Goal: Task Accomplishment & Management: Complete application form

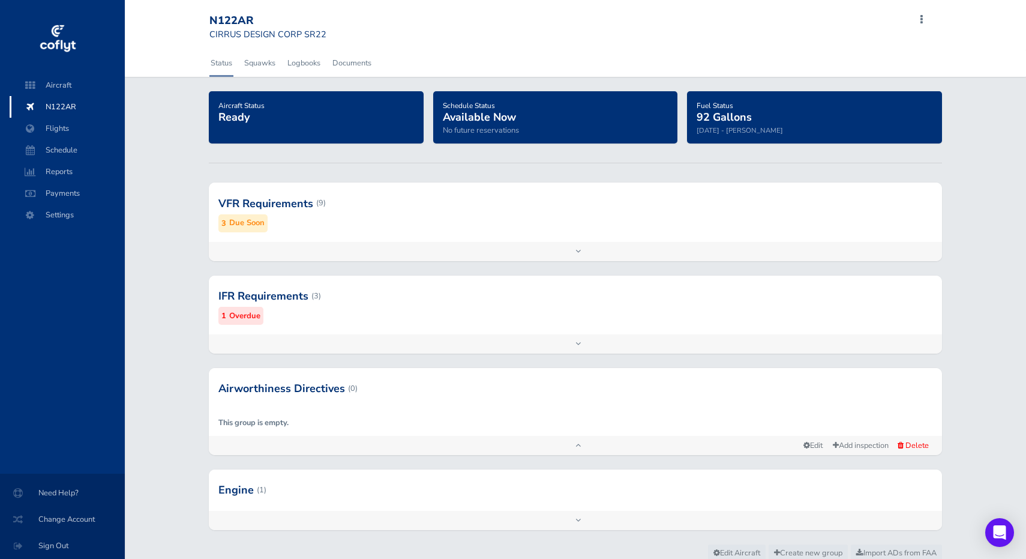
click at [291, 200] on div at bounding box center [576, 202] width 734 height 59
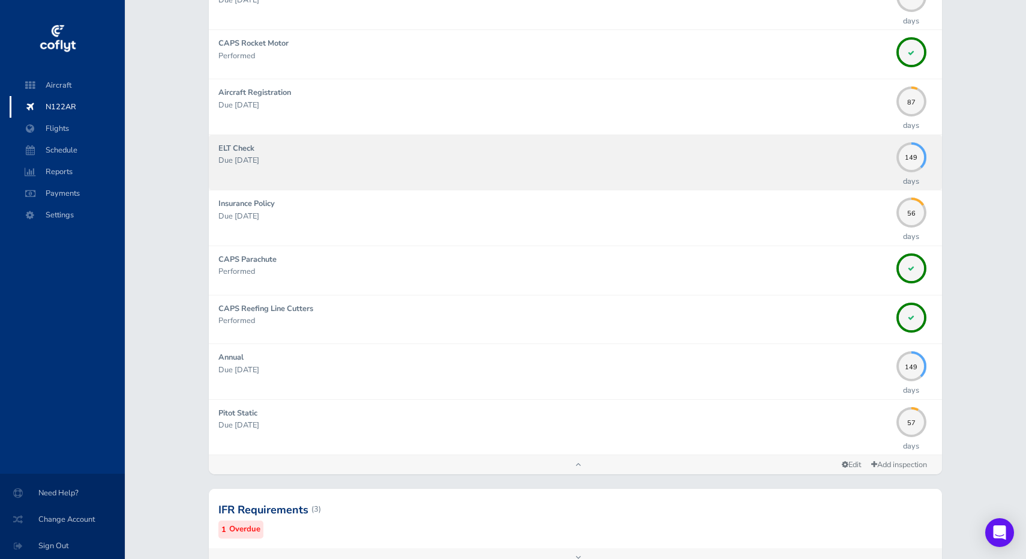
scroll to position [265, 0]
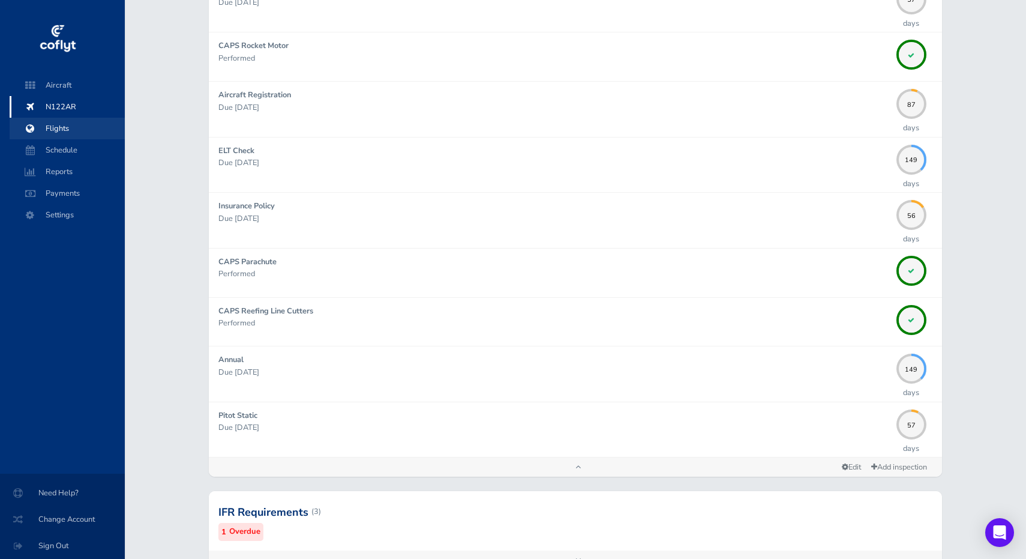
click at [64, 125] on span "Flights" at bounding box center [67, 129] width 91 height 22
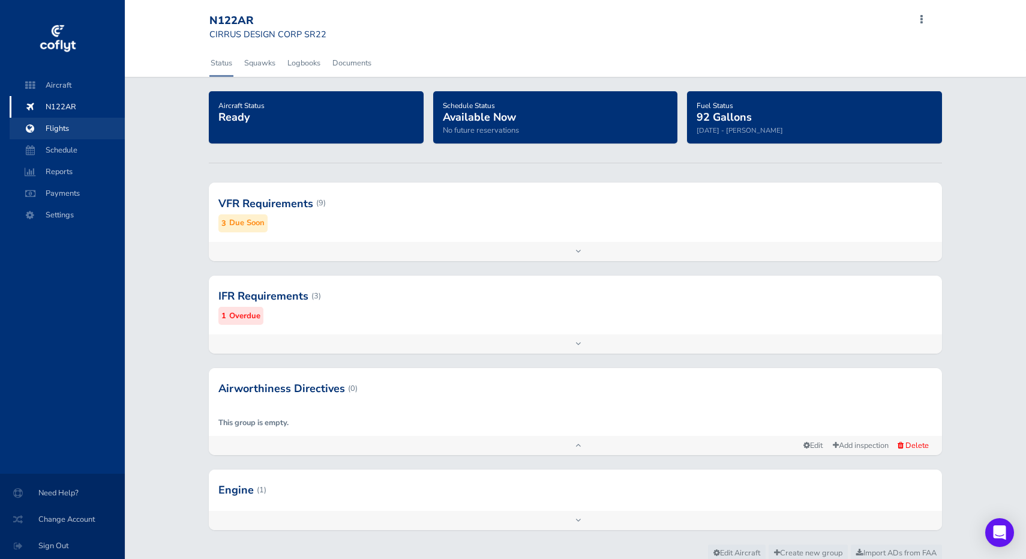
click at [58, 132] on span "Flights" at bounding box center [67, 129] width 91 height 22
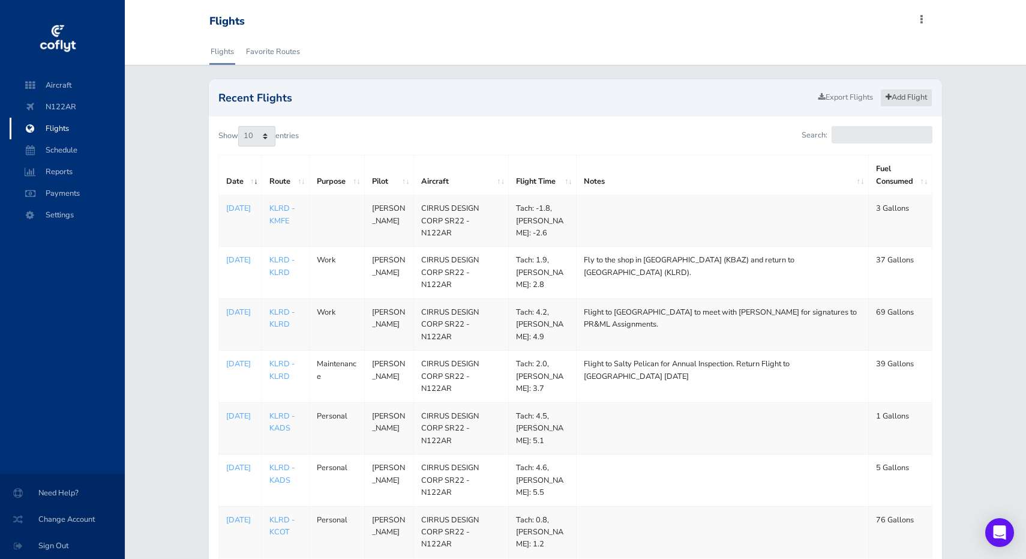
click at [907, 97] on link "Add Flight" at bounding box center [907, 97] width 52 height 17
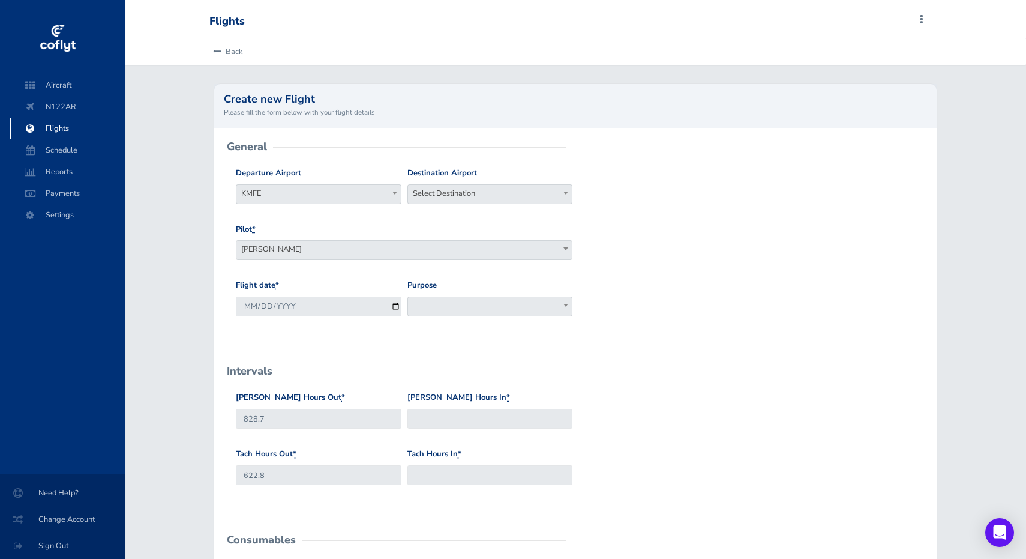
click at [396, 189] on span at bounding box center [395, 193] width 12 height 16
type input "klrd"
select select "KLRD"
click at [457, 195] on span "Select Destination" at bounding box center [490, 193] width 164 height 17
type input "KBAZ"
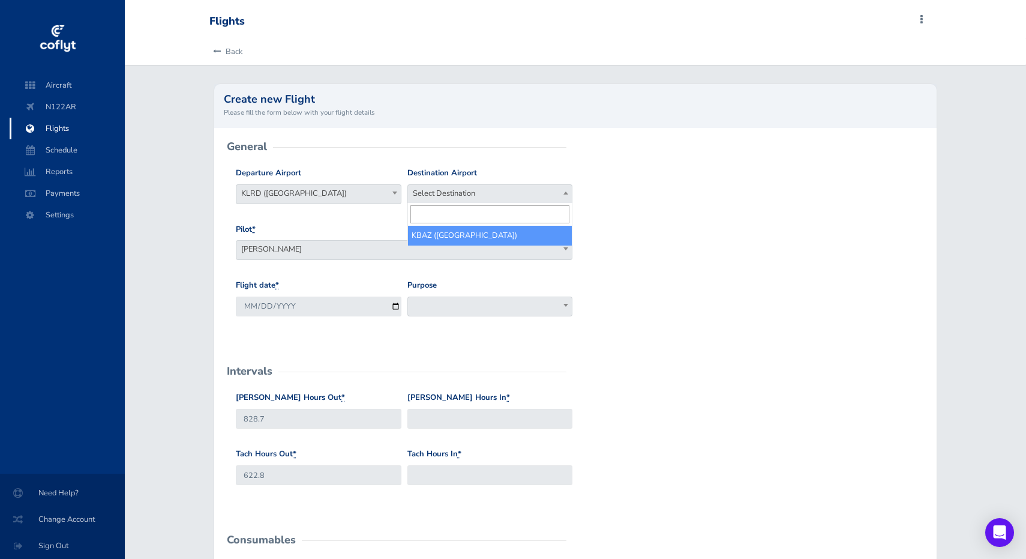
select select "KBAZ"
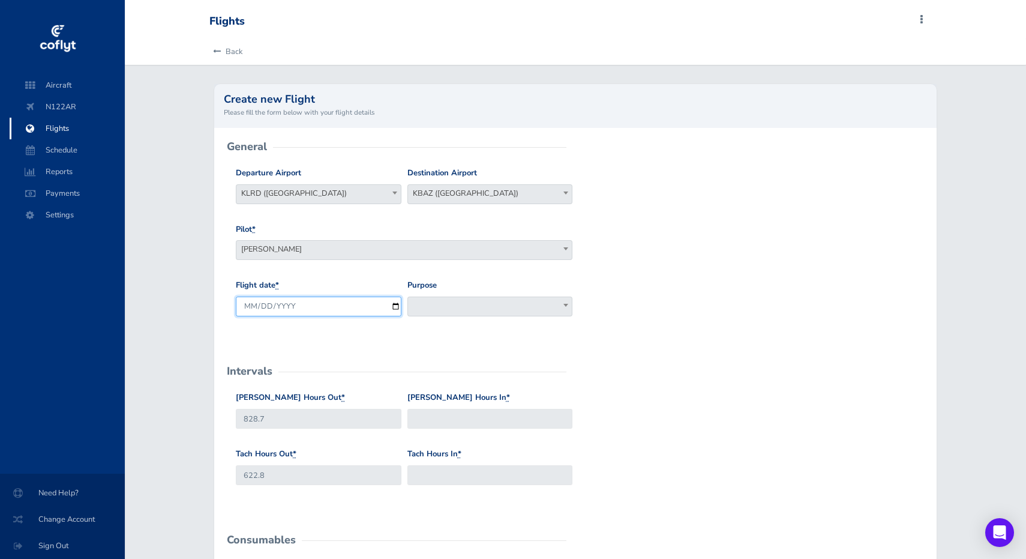
click at [300, 306] on input "2025-09-04" at bounding box center [318, 307] width 165 height 20
type input "2025-08-10"
click at [430, 303] on span at bounding box center [490, 307] width 165 height 20
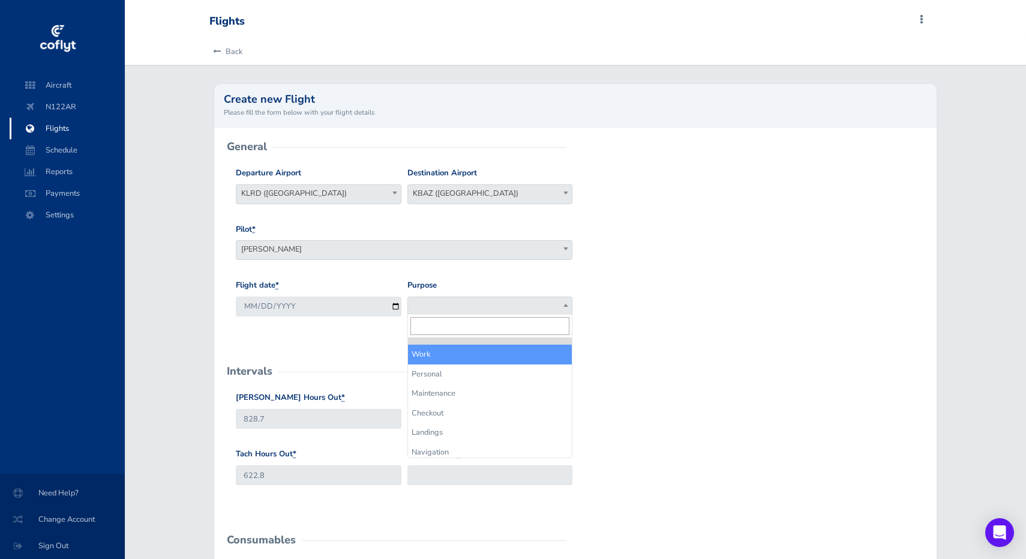
select select "Work"
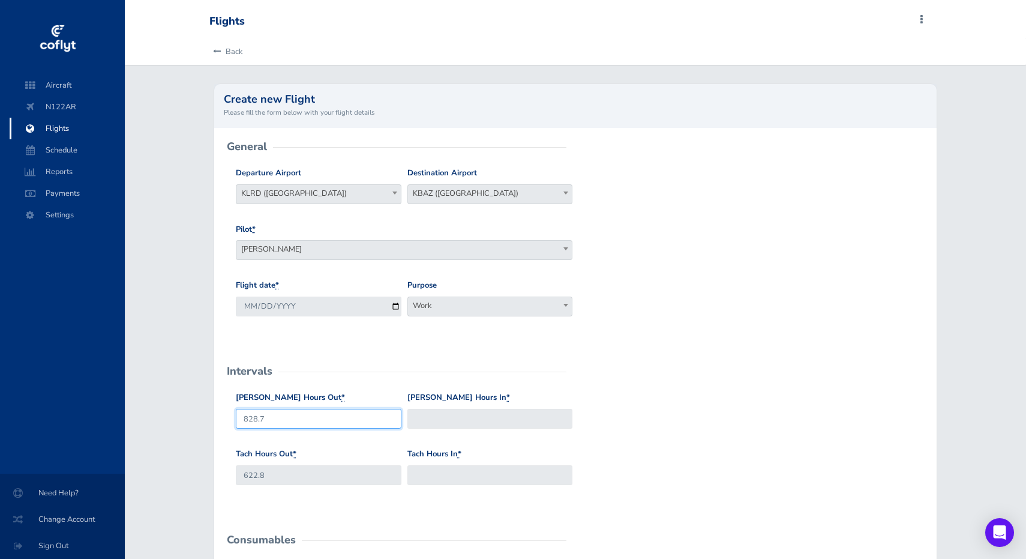
click at [311, 414] on input "828.7" at bounding box center [318, 419] width 165 height 20
type input "8"
type input "818.2"
click at [460, 416] on input "Hobbs Hours In *" at bounding box center [490, 419] width 165 height 20
click at [229, 49] on link "Back" at bounding box center [226, 51] width 33 height 26
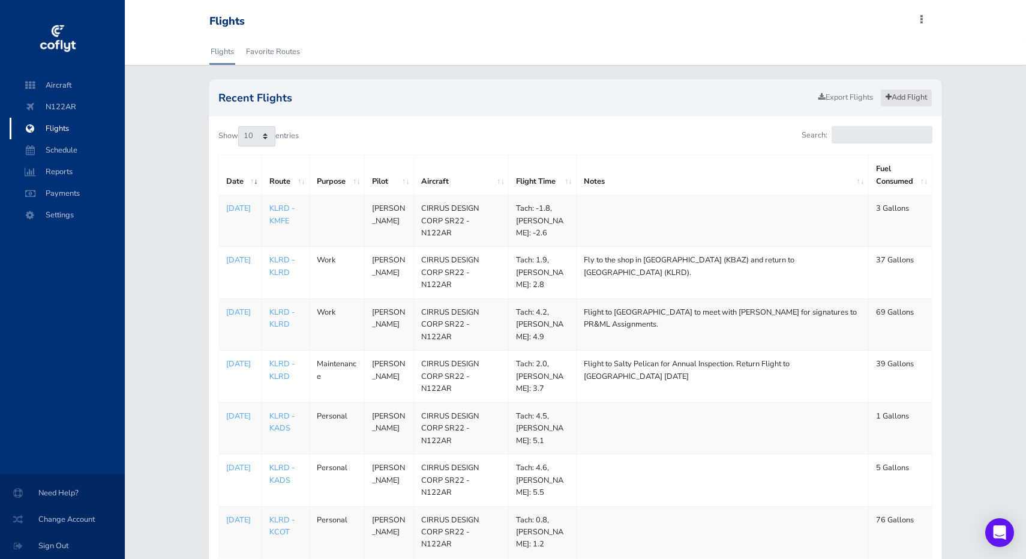
click at [915, 97] on link "Add Flight" at bounding box center [907, 97] width 52 height 17
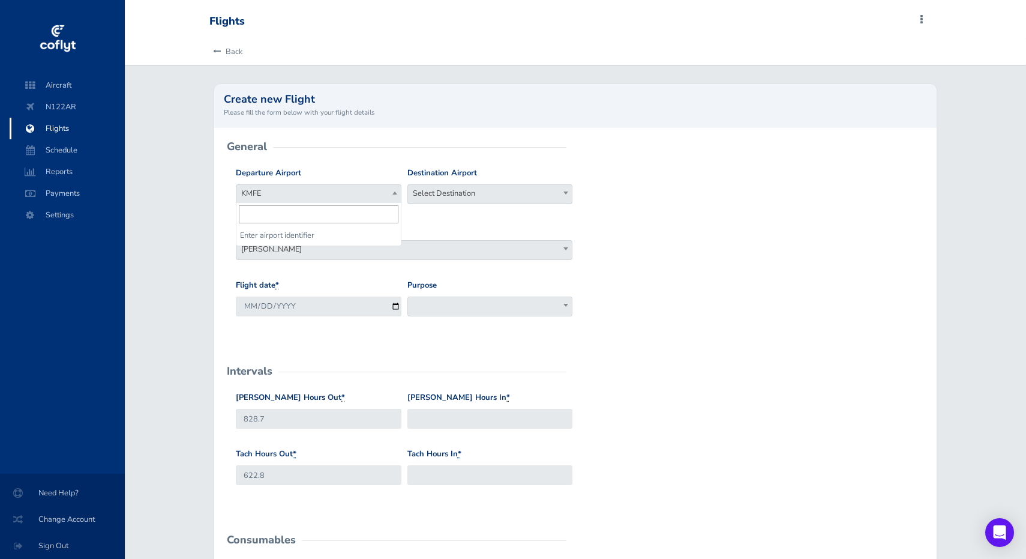
click at [396, 190] on span at bounding box center [395, 193] width 12 height 16
type input "KLRD"
select select "KLRD"
click at [485, 192] on span "Select Destination" at bounding box center [490, 193] width 164 height 17
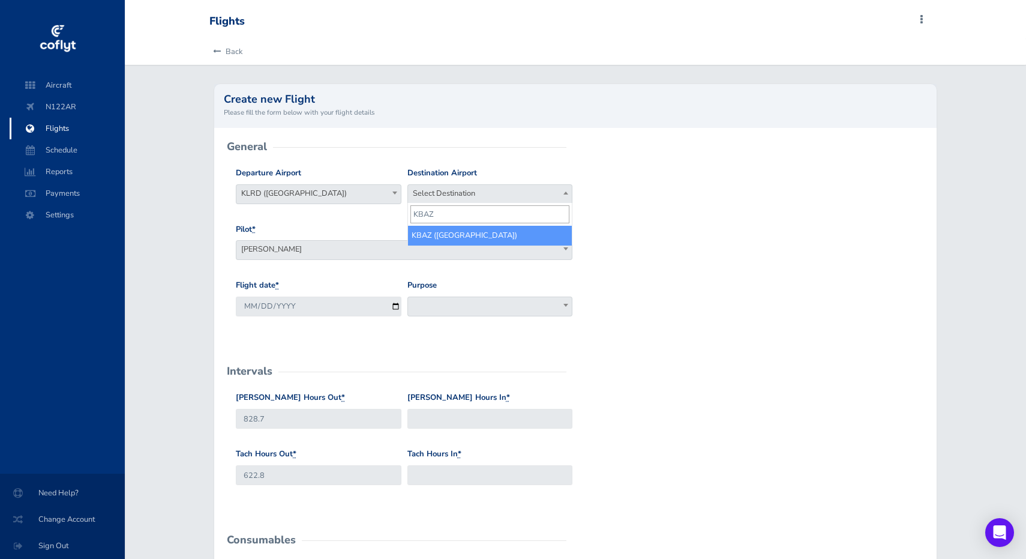
type input "KBAZ"
select select "KBAZ"
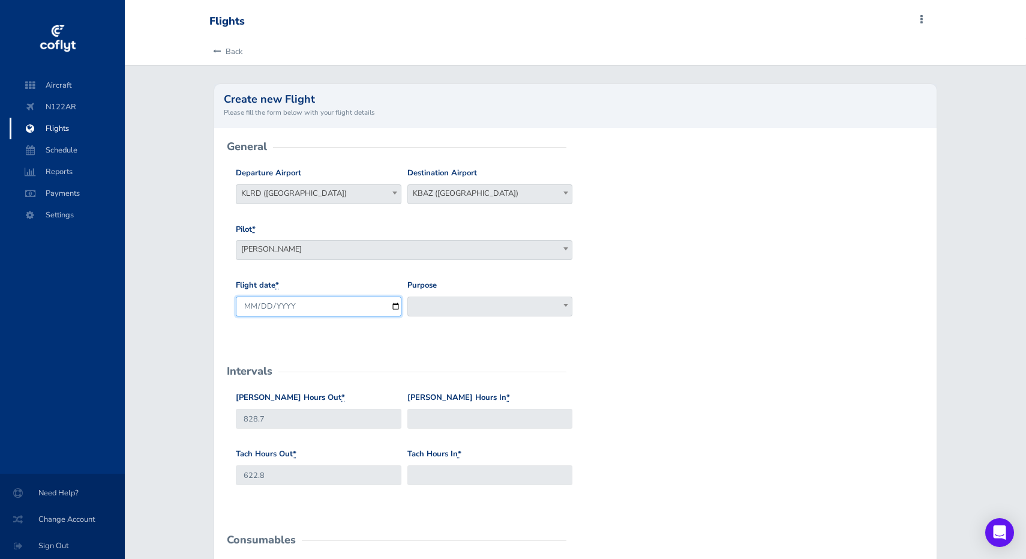
click at [348, 306] on input "2025-09-04" at bounding box center [318, 307] width 165 height 20
type input "2025-07-22"
click at [436, 301] on span at bounding box center [490, 307] width 165 height 20
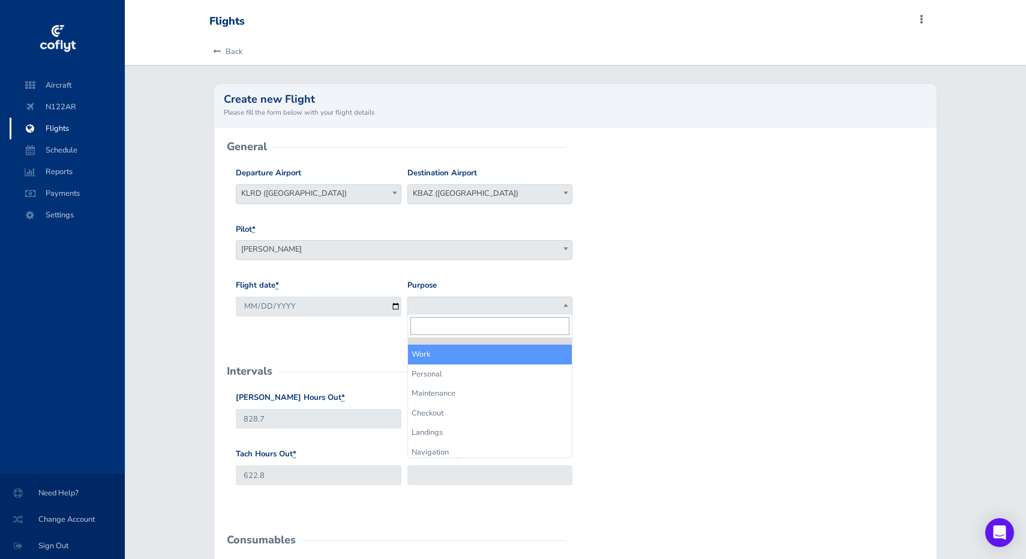
select select "Work"
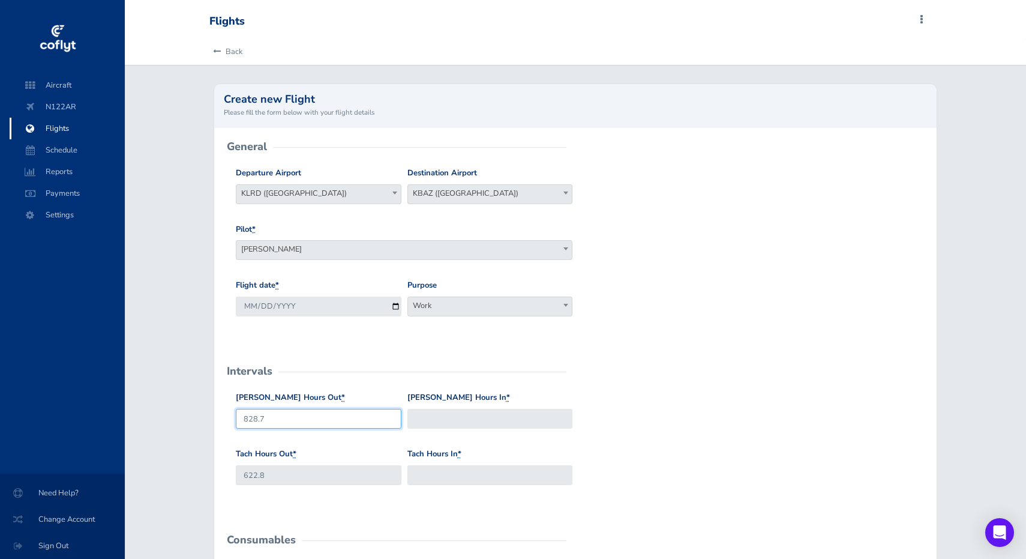
click at [311, 421] on input "828.7" at bounding box center [318, 419] width 165 height 20
type input "8"
type input "821.3"
click at [421, 413] on input "Hobbs Hours In *" at bounding box center [490, 419] width 165 height 20
type input "6"
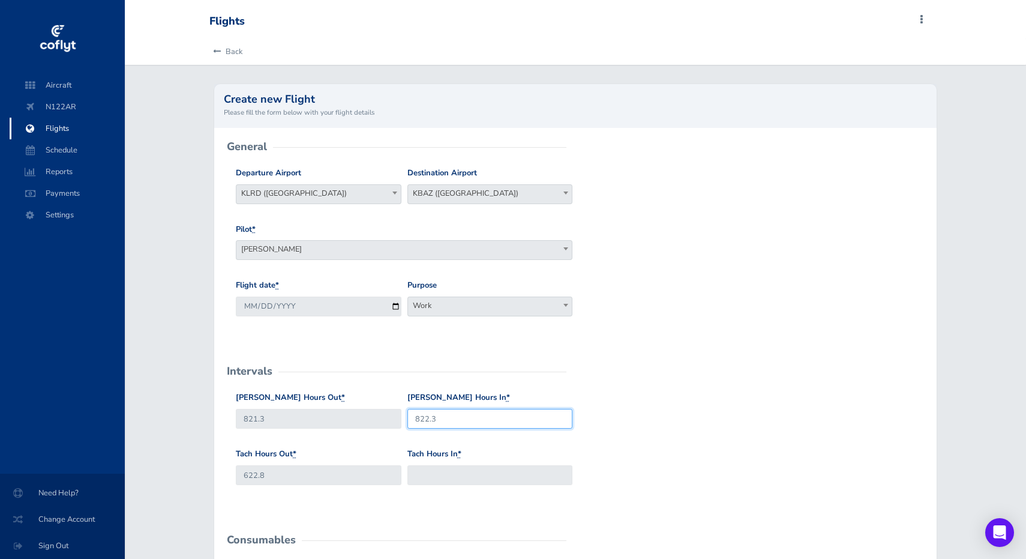
type input "822.3"
click at [357, 472] on input "622.8" at bounding box center [318, 475] width 165 height 20
type input "6"
type input "617.6"
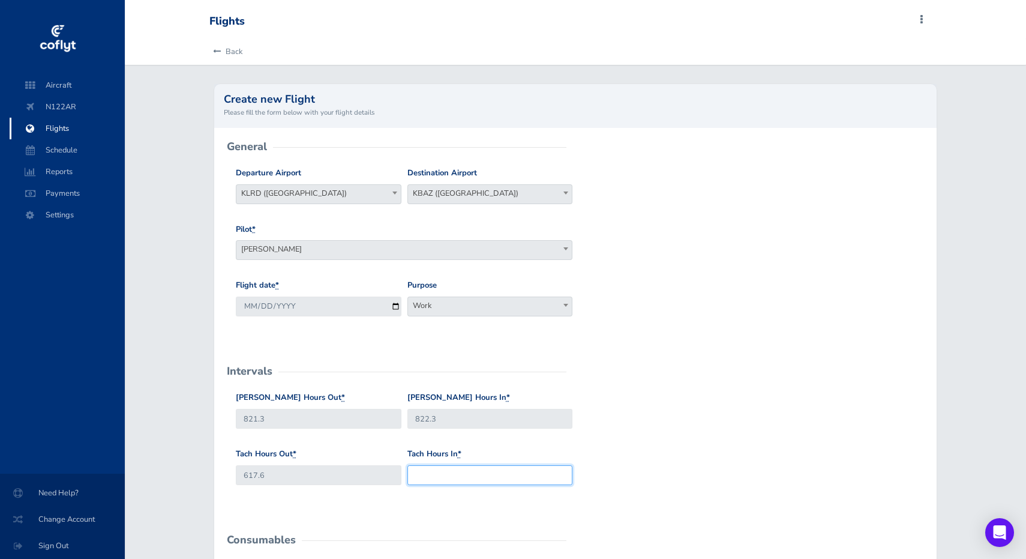
click at [469, 474] on input "Tach Hours In *" at bounding box center [490, 475] width 165 height 20
type input "618.6"
click at [570, 491] on div "Tach Hours In * 618.6" at bounding box center [490, 471] width 171 height 47
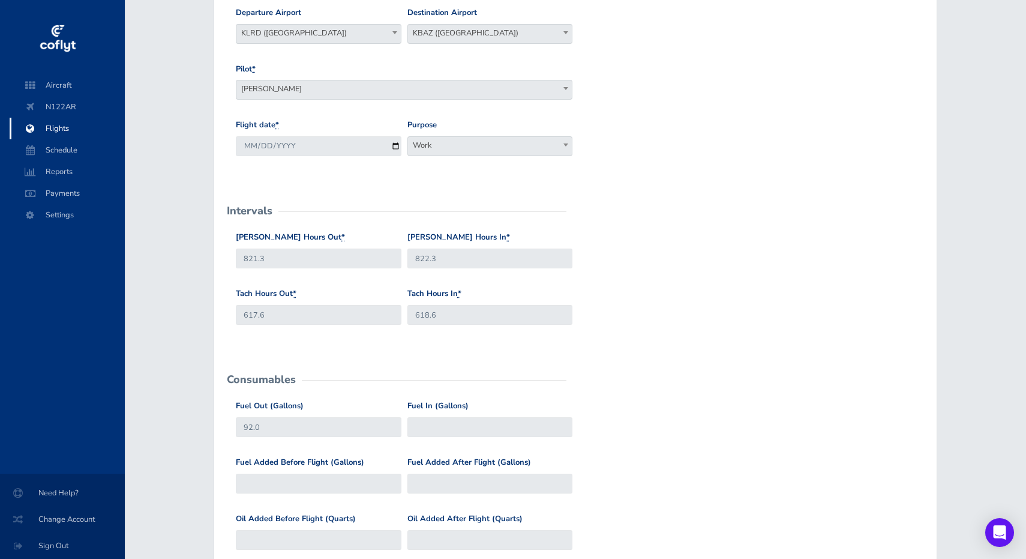
scroll to position [182, 0]
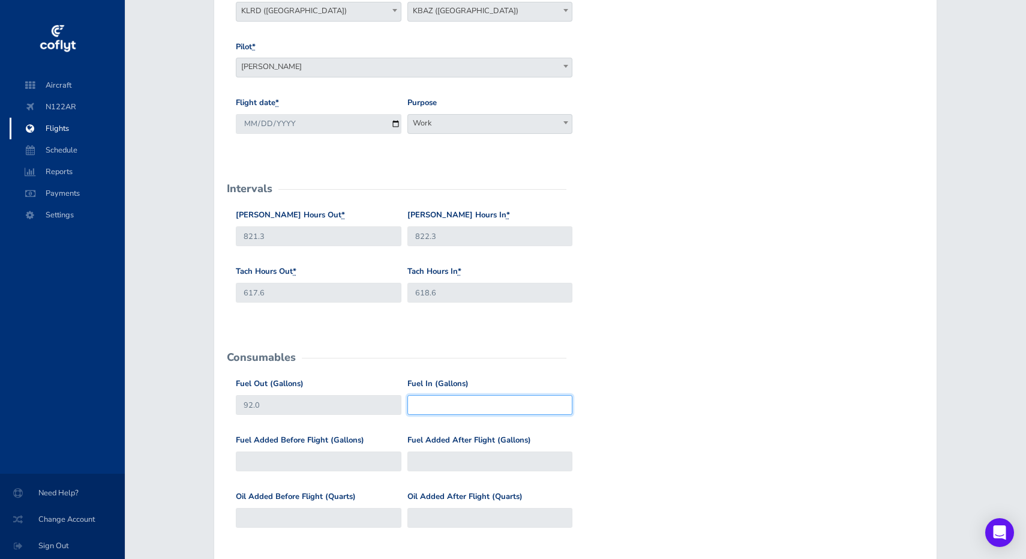
click at [435, 404] on input "Fuel In (Gallons)" at bounding box center [490, 405] width 165 height 20
type input "17.6"
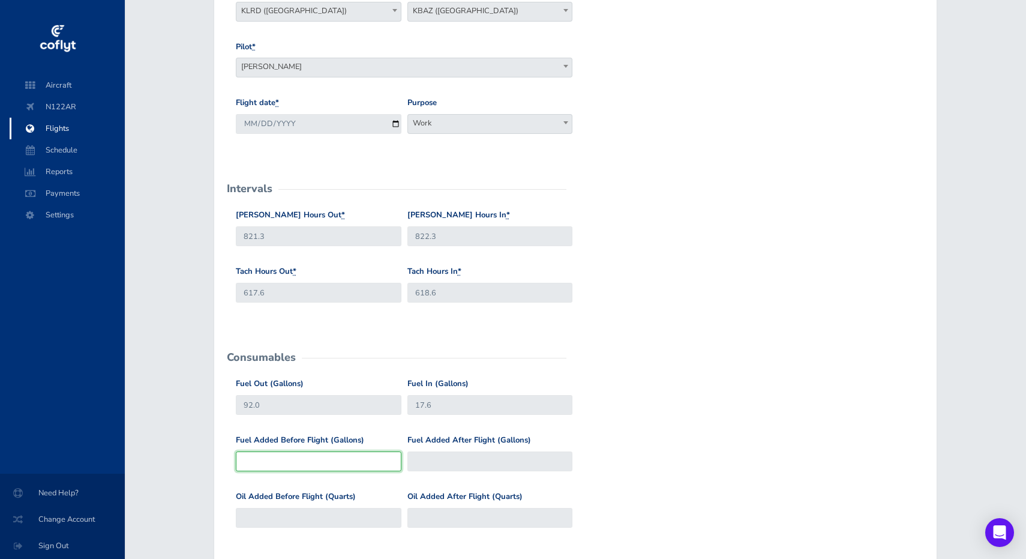
click at [376, 462] on input "Fuel Added Before Flight (Gallons)" at bounding box center [318, 461] width 165 height 20
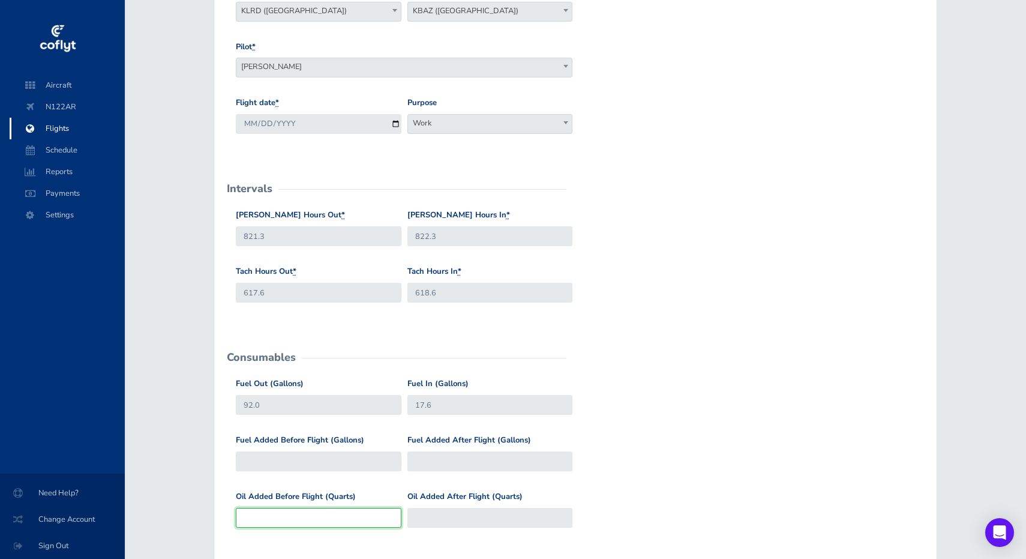
click at [340, 508] on input "Oil Added Before Flight (Quarts)" at bounding box center [318, 518] width 165 height 20
type input ".5"
click at [666, 490] on div "Oil Added Before Flight (Quarts) .5 Oil Added After Flight (Quarts)" at bounding box center [576, 518] width 686 height 56
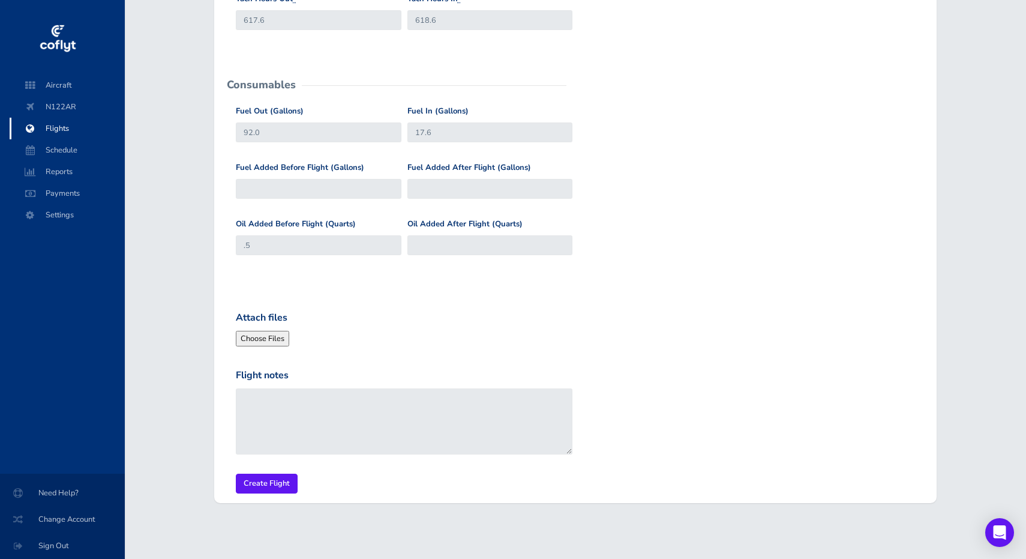
scroll to position [454, 0]
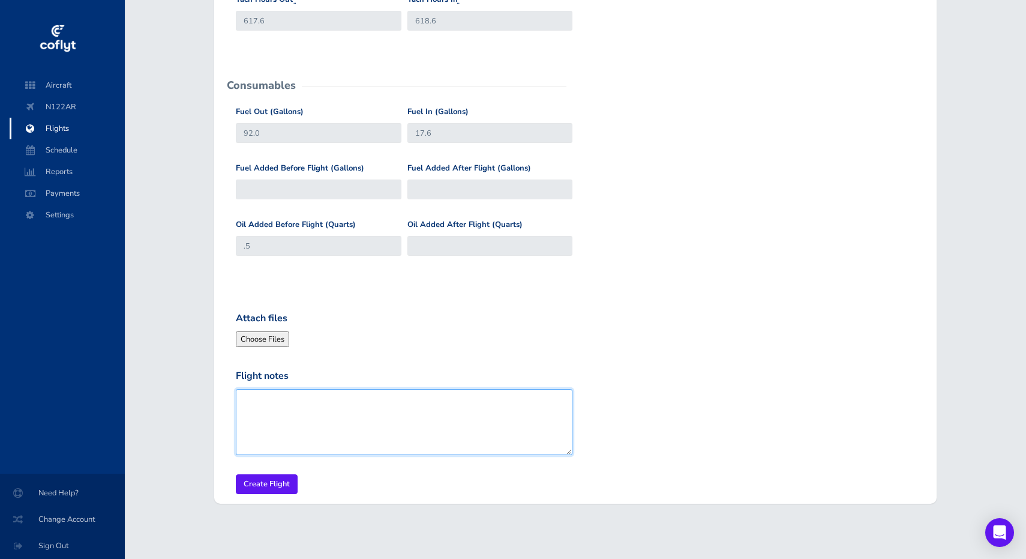
click at [378, 410] on textarea "Flight notes" at bounding box center [404, 422] width 337 height 66
type textarea "Flight to KBAZ / Seguin Office."
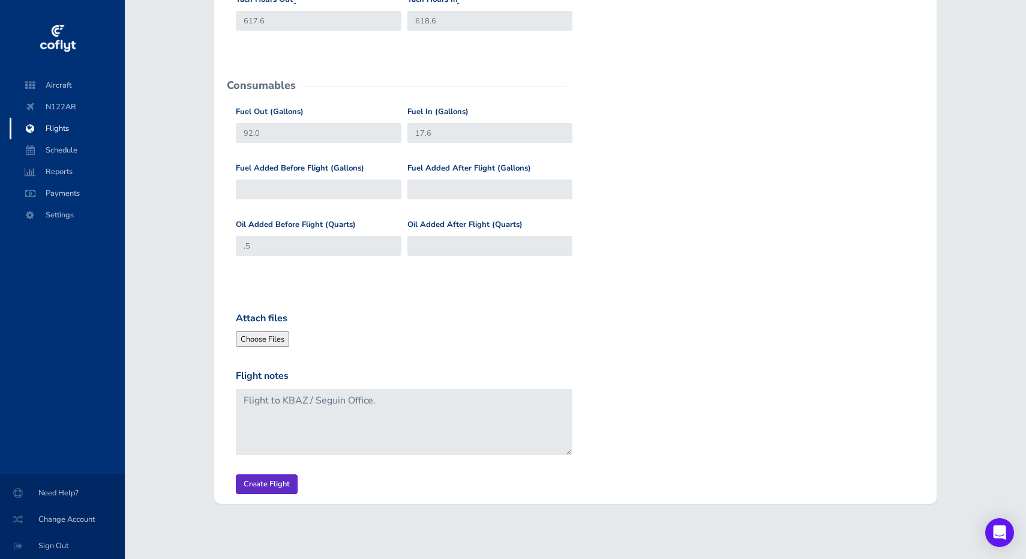
click at [283, 479] on input "Create Flight" at bounding box center [267, 484] width 62 height 20
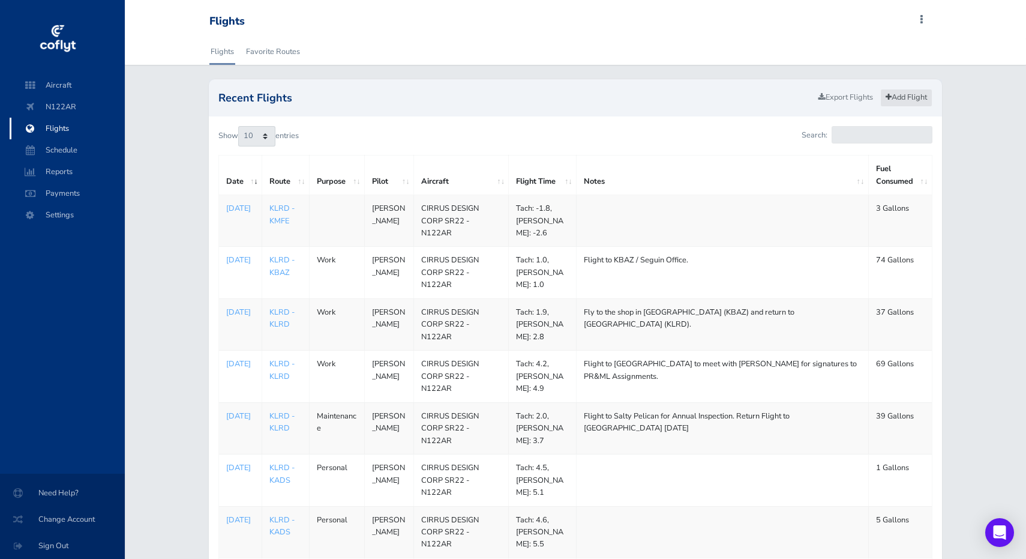
click at [906, 94] on link "Add Flight" at bounding box center [907, 97] width 52 height 17
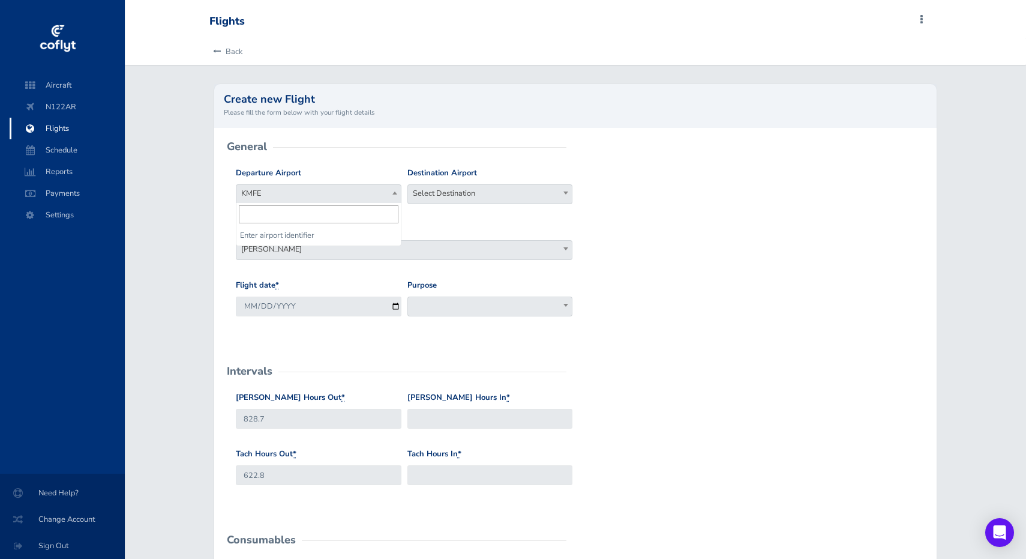
click at [396, 191] on b at bounding box center [395, 192] width 5 height 3
type input "Kbaz"
select select "KBAZ"
click at [454, 190] on span "Select Destination" at bounding box center [490, 193] width 164 height 17
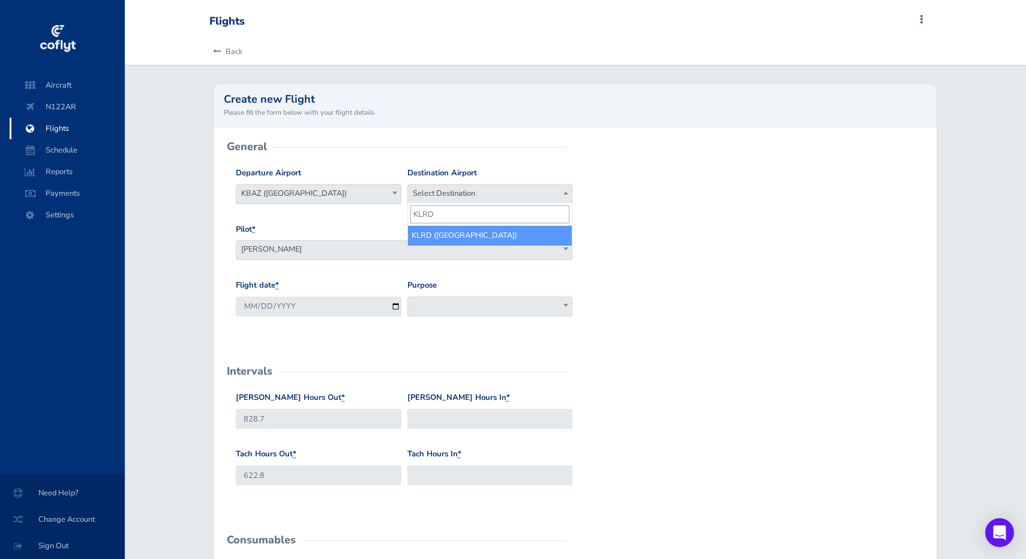
type input "KLRD"
select select "KLRD"
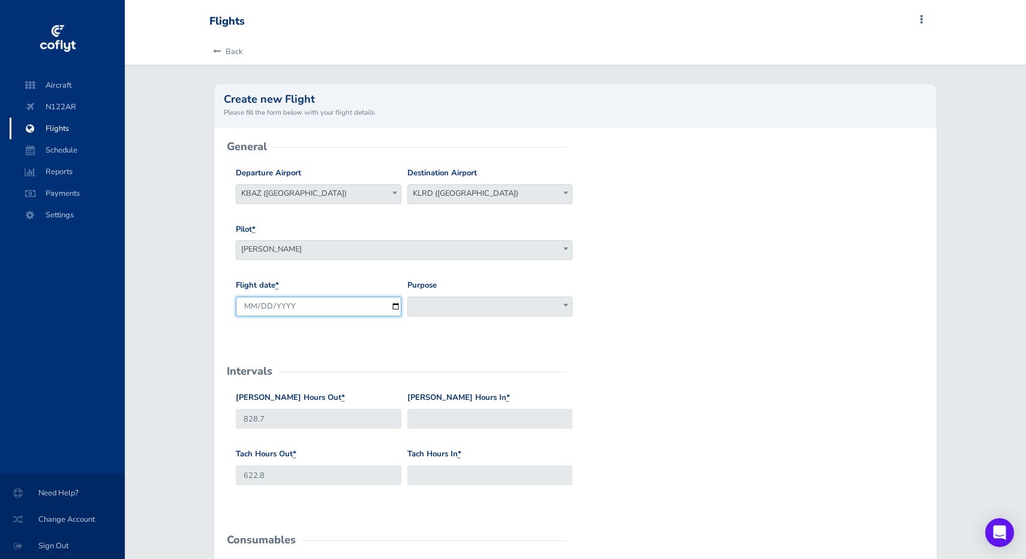
click at [329, 304] on input "2025-09-04" at bounding box center [318, 307] width 165 height 20
type input "2025-07-23"
click at [446, 304] on span at bounding box center [490, 307] width 165 height 20
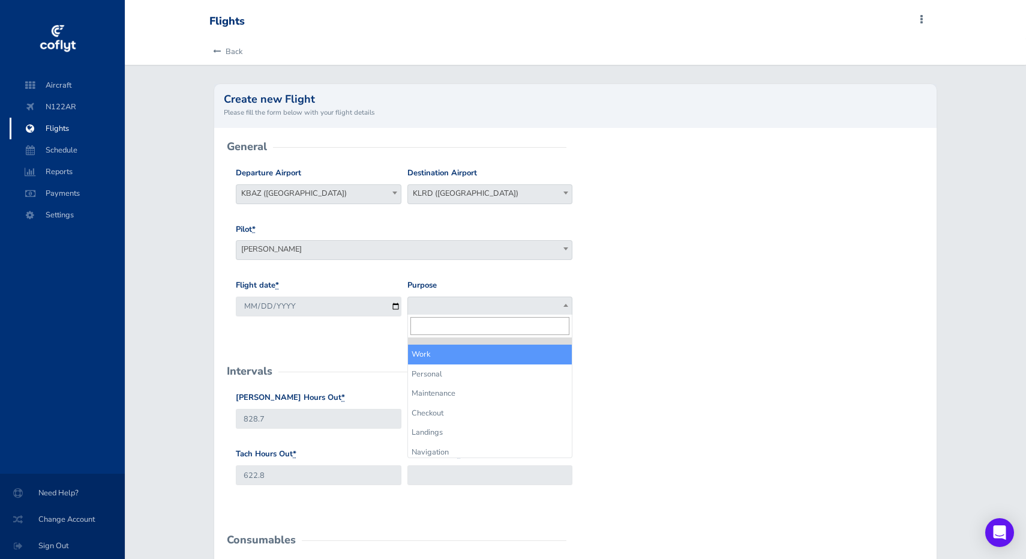
select select "Work"
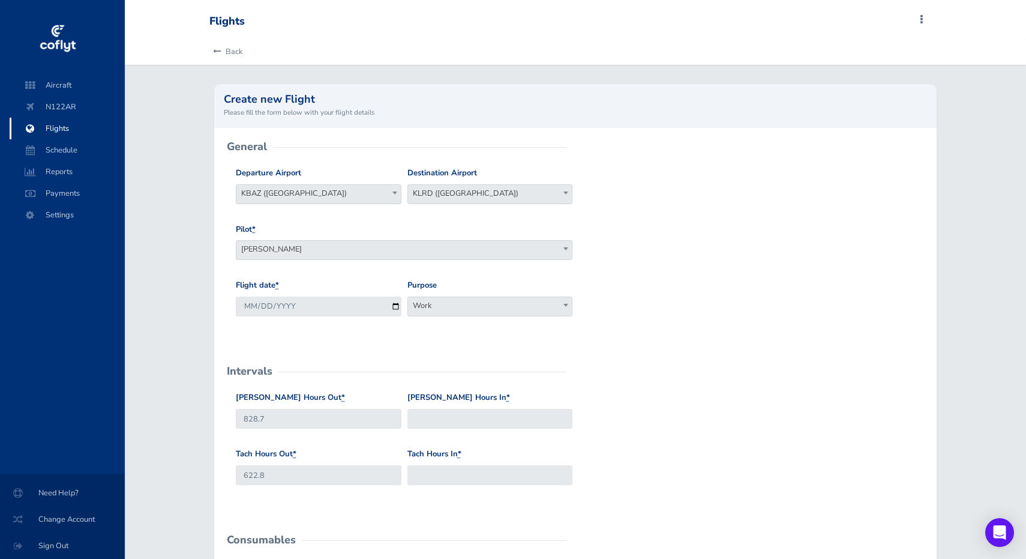
click at [331, 427] on div "Hobbs Hours Out * 828.7" at bounding box center [318, 414] width 171 height 47
click at [331, 424] on input "828.7" at bounding box center [318, 419] width 165 height 20
type input "8"
type input "822.3"
click at [485, 415] on input "Hobbs Hours In *" at bounding box center [490, 419] width 165 height 20
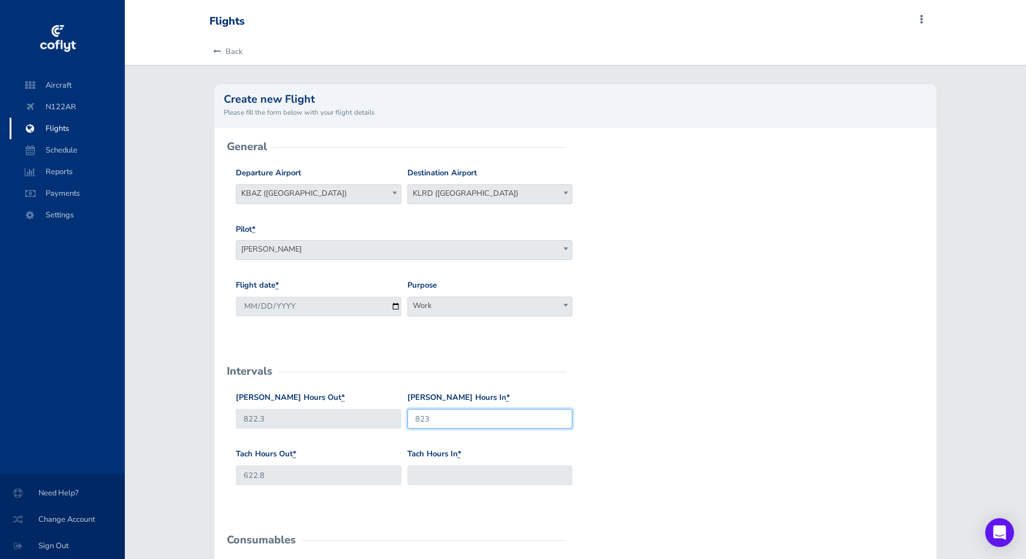
type input "823"
click at [344, 471] on input "622.8" at bounding box center [318, 475] width 165 height 20
type input "6"
type input "618.6"
click at [441, 474] on input "Tach Hours In *" at bounding box center [490, 475] width 165 height 20
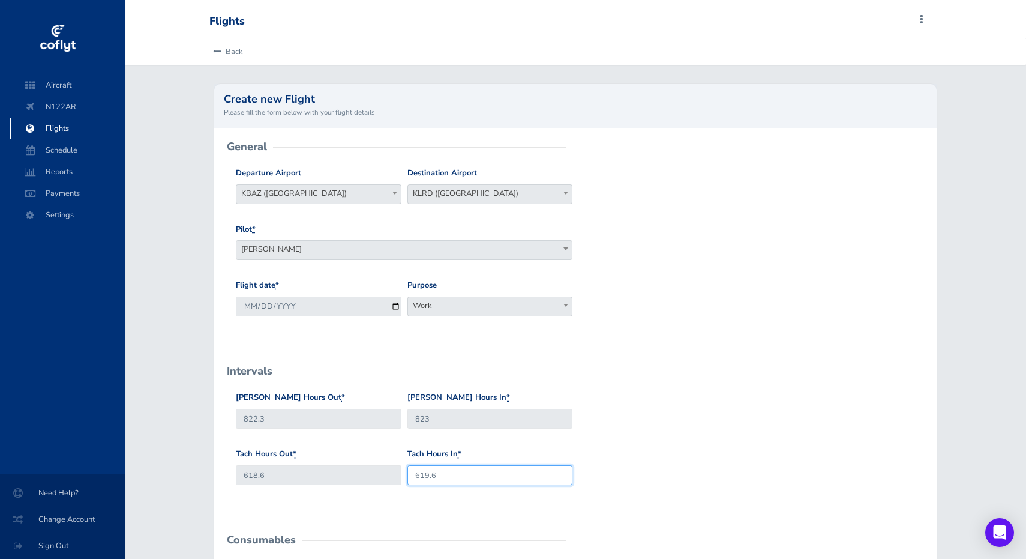
type input "619.6"
click at [364, 516] on form "General Departure Airport Select Departure KMFE KBAZ (New Braunfels Municipal A…" at bounding box center [576, 547] width 704 height 801
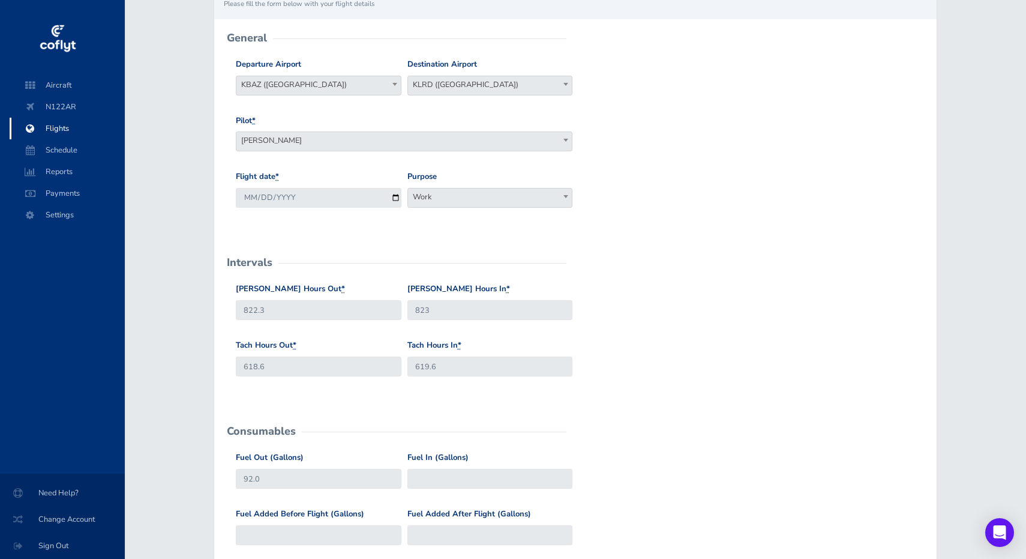
scroll to position [112, 0]
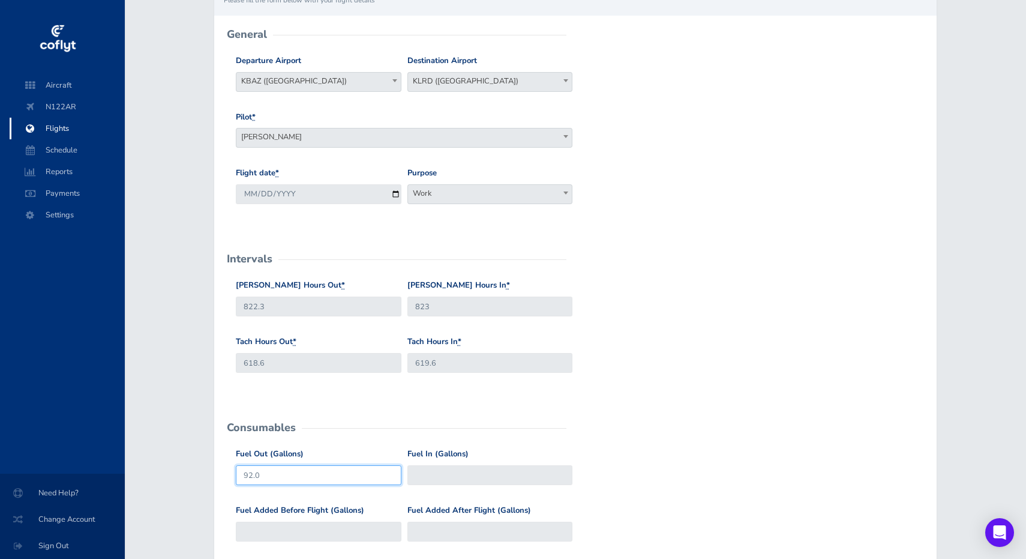
click at [361, 474] on input "92.0" at bounding box center [318, 475] width 165 height 20
type input "9"
type input "74.4"
click at [487, 412] on form "General Departure Airport Select Departure KMFE KBAZ (New Braunfels Municipal A…" at bounding box center [576, 435] width 704 height 801
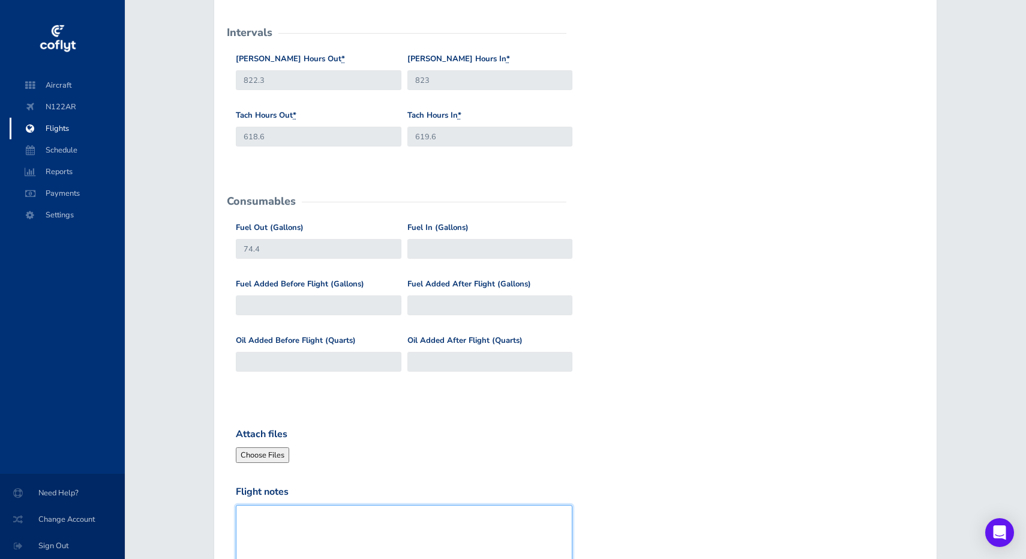
click at [355, 516] on textarea "Flight notes" at bounding box center [404, 538] width 337 height 66
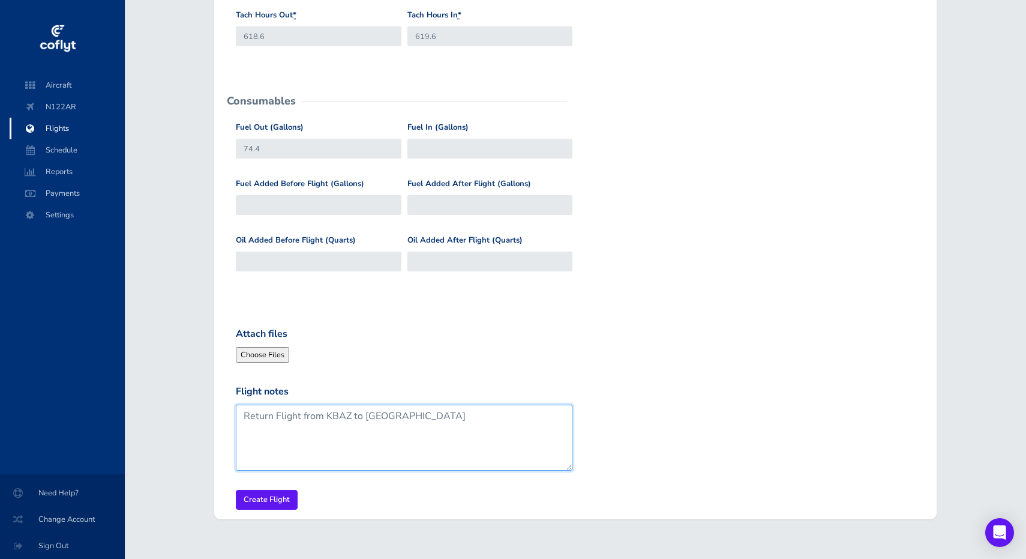
scroll to position [442, 0]
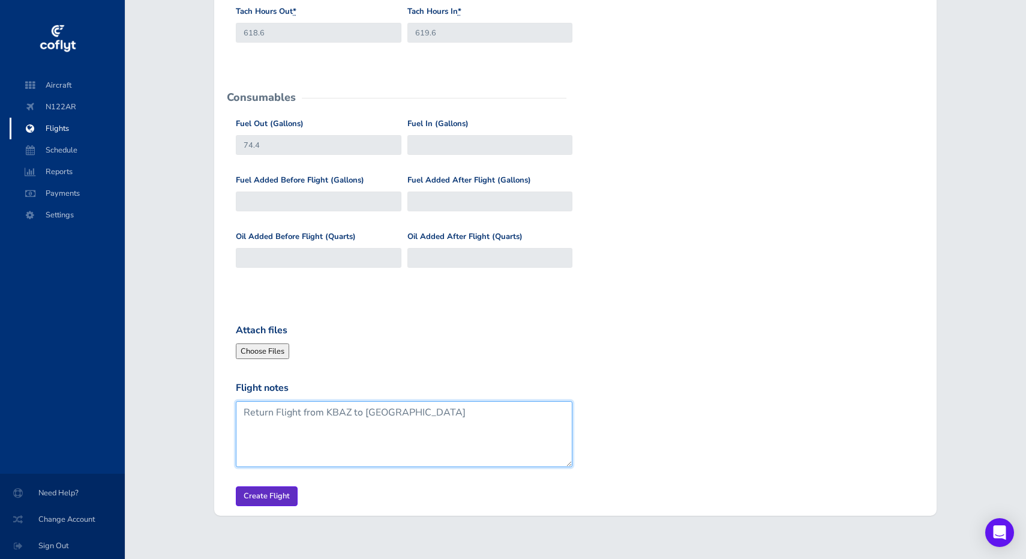
type textarea "Return Flight from KBAZ to [GEOGRAPHIC_DATA]"
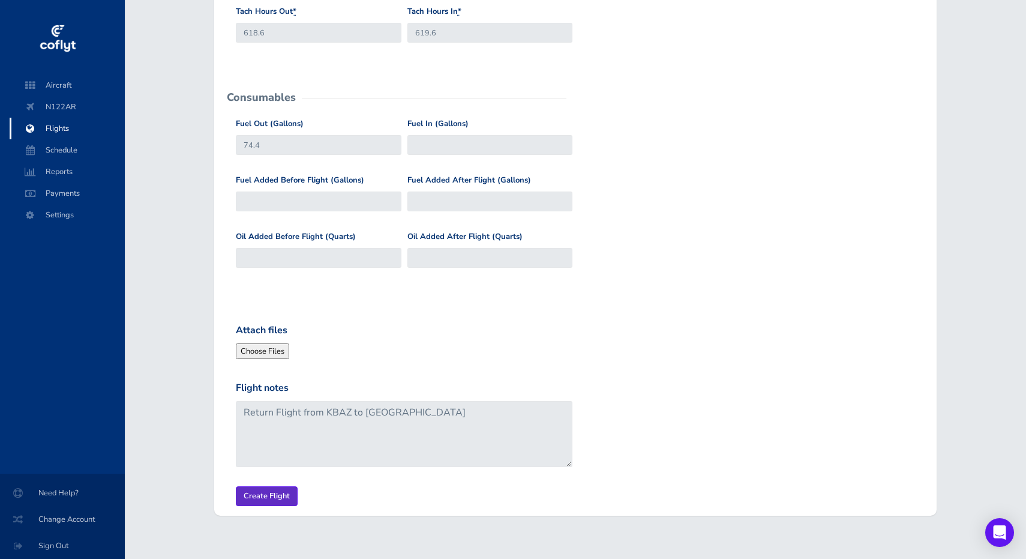
click at [264, 491] on input "Create Flight" at bounding box center [267, 496] width 62 height 20
type input "57.2"
click at [443, 193] on input "Fuel Added After Flight (Gallons)" at bounding box center [490, 201] width 165 height 20
type input "35.2"
click at [287, 492] on input "Create Flight" at bounding box center [267, 496] width 62 height 20
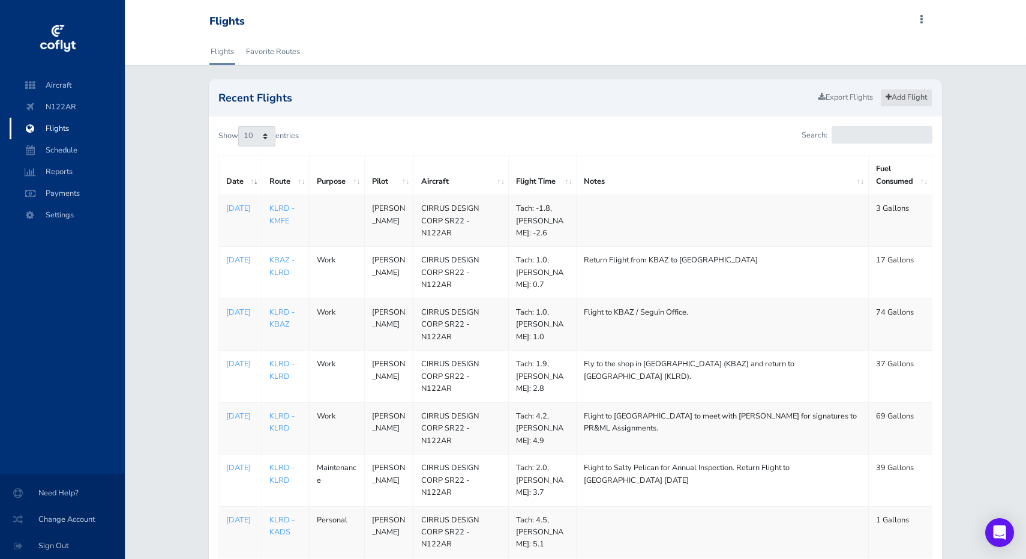
click at [912, 95] on link "Add Flight" at bounding box center [907, 97] width 52 height 17
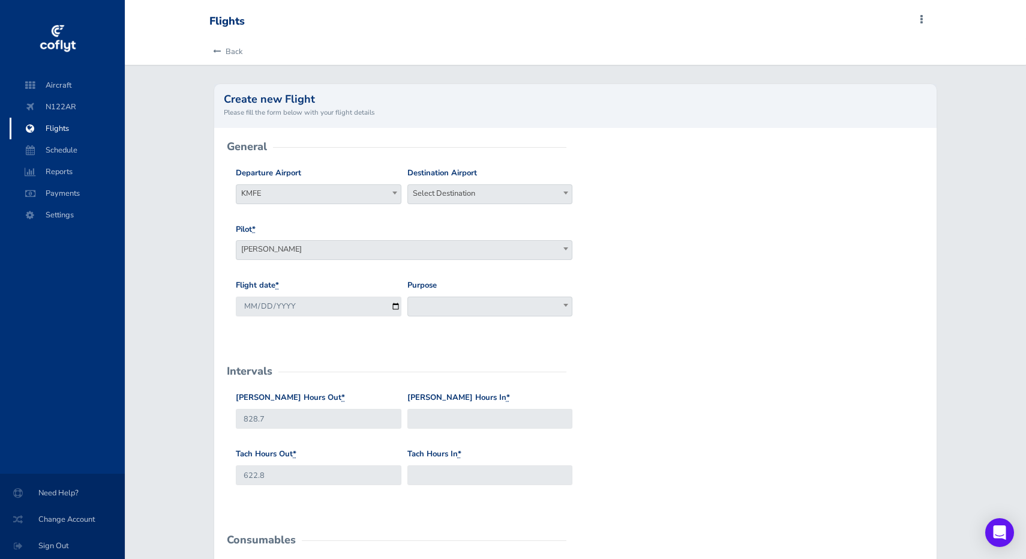
click at [393, 190] on span at bounding box center [395, 193] width 12 height 16
type input "KLRD"
select select "KLRD"
click at [455, 190] on span "Select Destination" at bounding box center [490, 193] width 164 height 17
type input "KBAz"
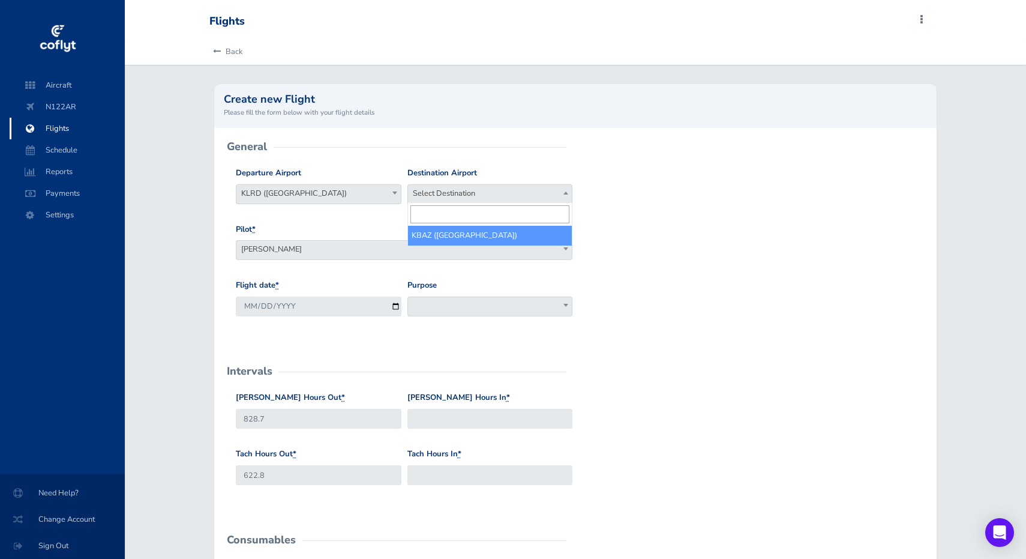
select select "KBAZ"
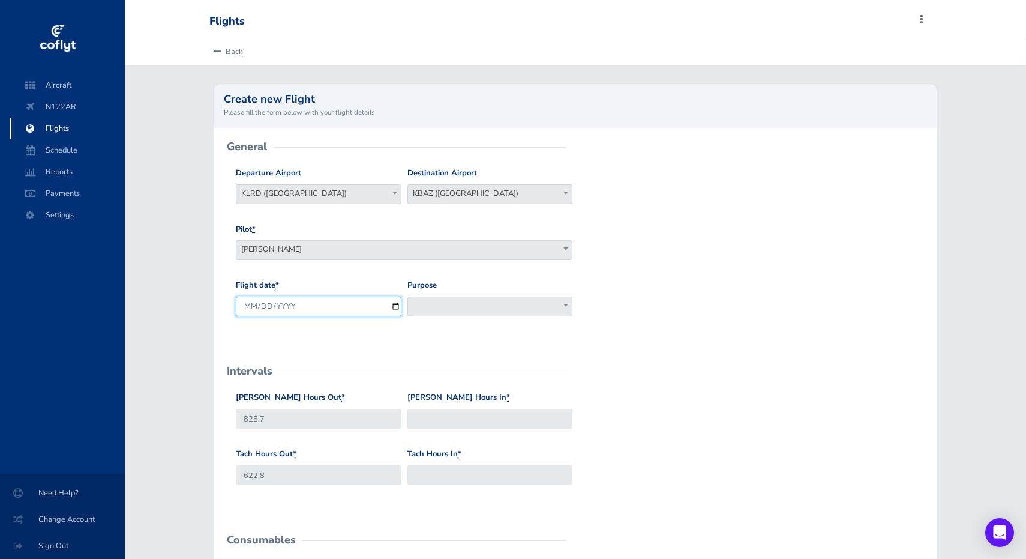
click at [322, 303] on input "2025-09-04" at bounding box center [318, 307] width 165 height 20
type input "2025-08-26"
click at [442, 300] on span at bounding box center [490, 307] width 165 height 20
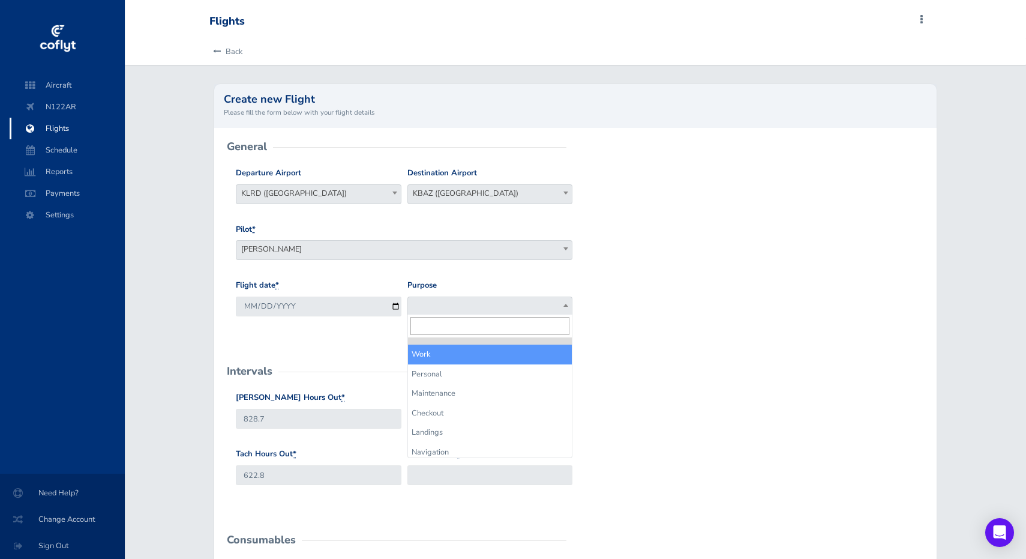
select select "Work"
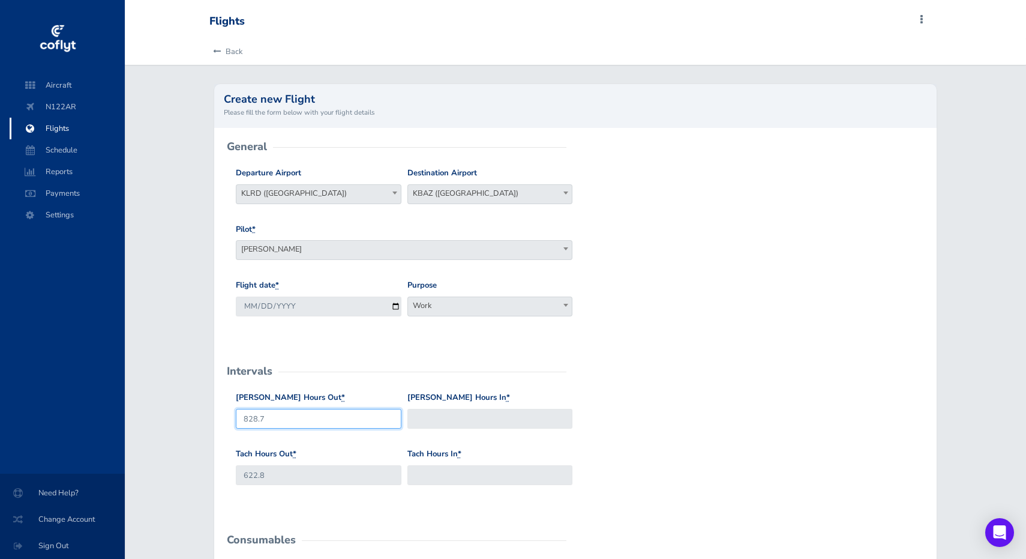
click at [309, 422] on input "828.7" at bounding box center [318, 419] width 165 height 20
type input "8"
type input "825.9"
click at [421, 419] on input "Hobbs Hours In *" at bounding box center [490, 419] width 165 height 20
type input "827.2"
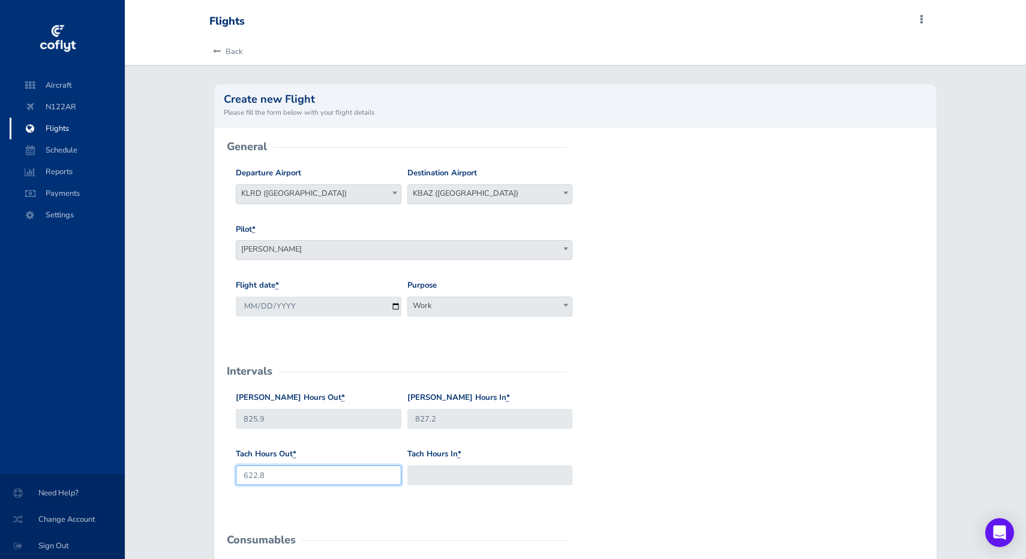
click at [336, 472] on input "622.8" at bounding box center [318, 475] width 165 height 20
type input "6"
type input "620.8"
click at [440, 475] on input "Tach Hours In *" at bounding box center [490, 475] width 165 height 20
type input "621.8"
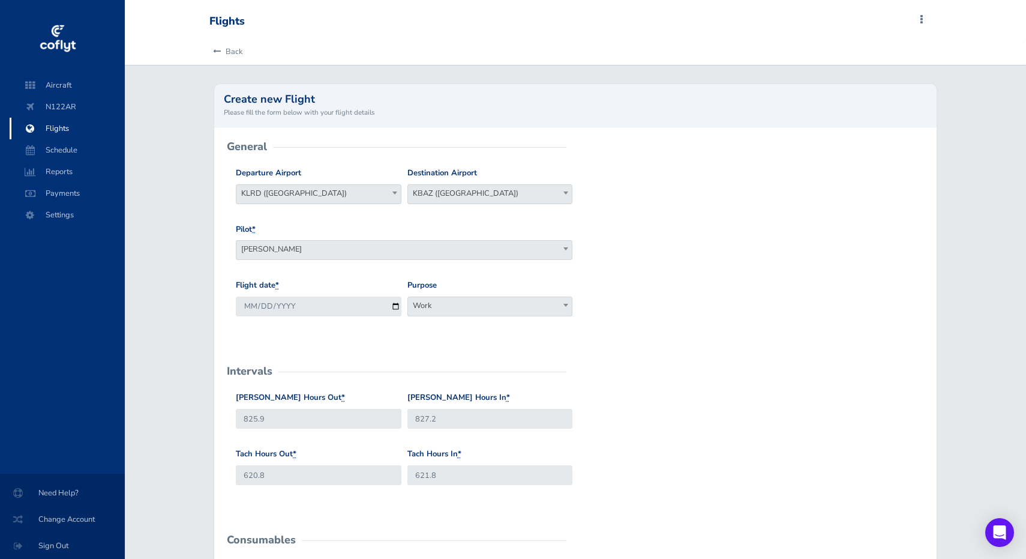
click at [701, 414] on div "Hobbs Hours Out * 825.9 Hobbs Hours In * 827.2" at bounding box center [576, 419] width 686 height 56
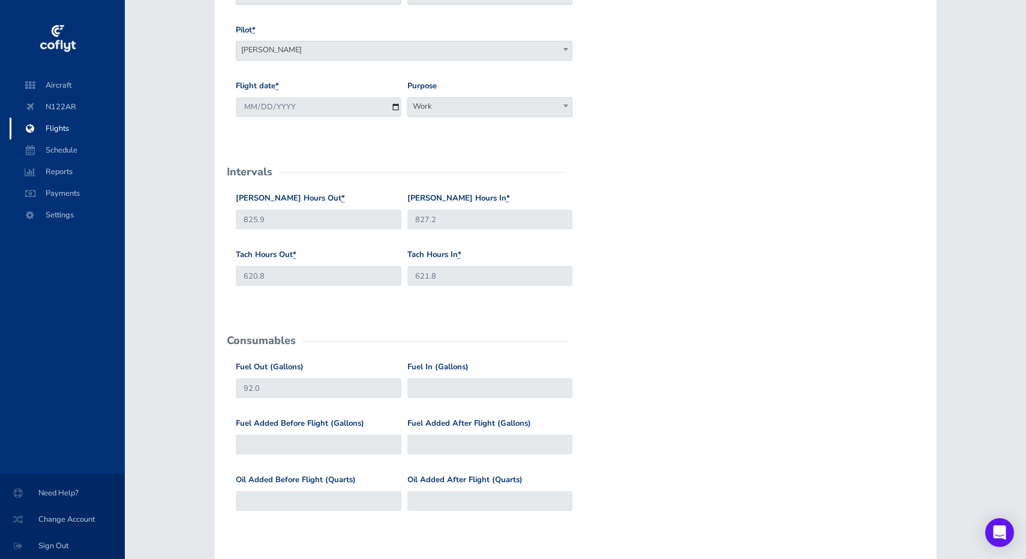
scroll to position [282, 0]
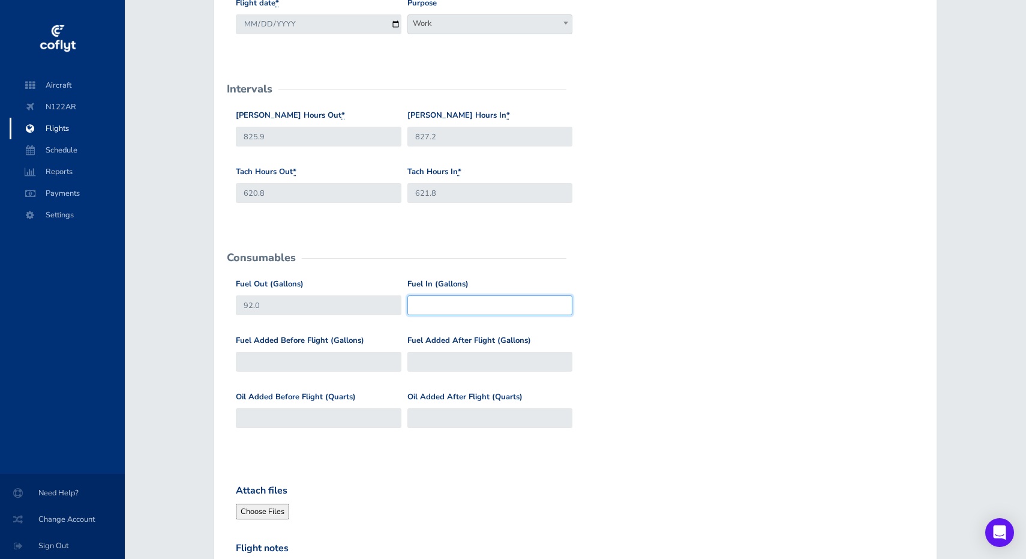
click at [433, 302] on input "Fuel In (Gallons)" at bounding box center [490, 305] width 165 height 20
type input "74"
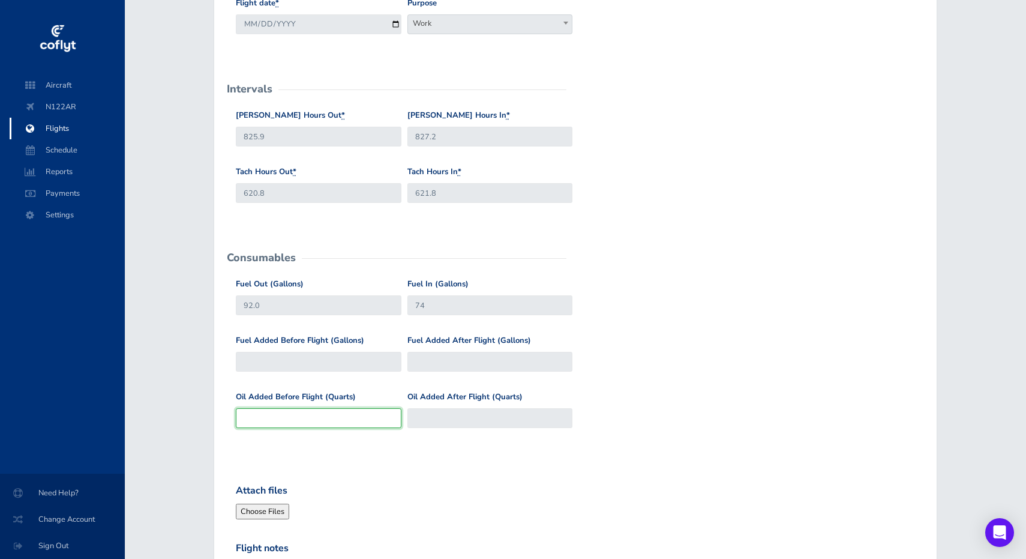
click at [316, 413] on input "Oil Added Before Flight (Quarts)" at bounding box center [318, 418] width 165 height 20
type input ".5"
click at [396, 471] on form "General Departure Airport Select Departure KMFE KLRD (Laredo International Airp…" at bounding box center [576, 265] width 704 height 801
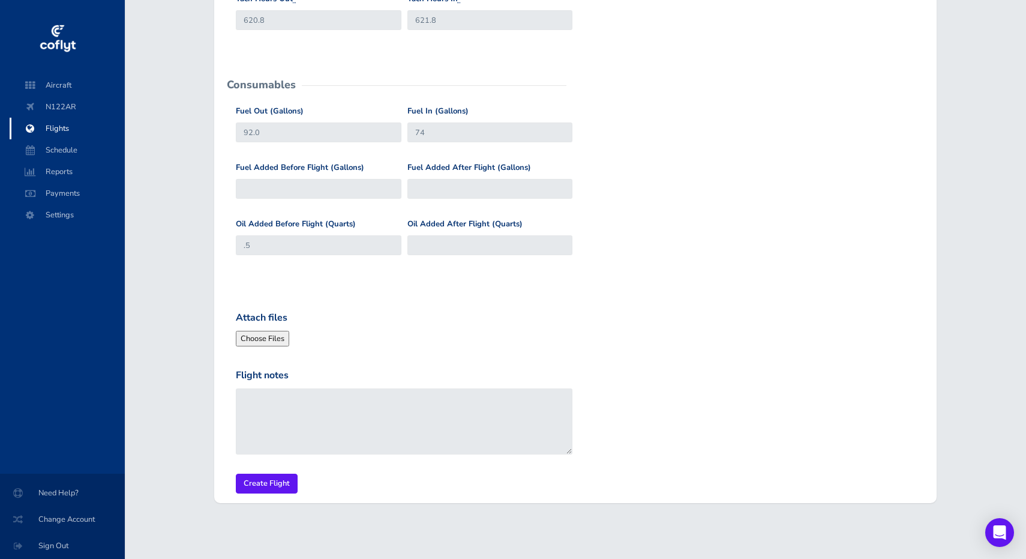
scroll to position [454, 0]
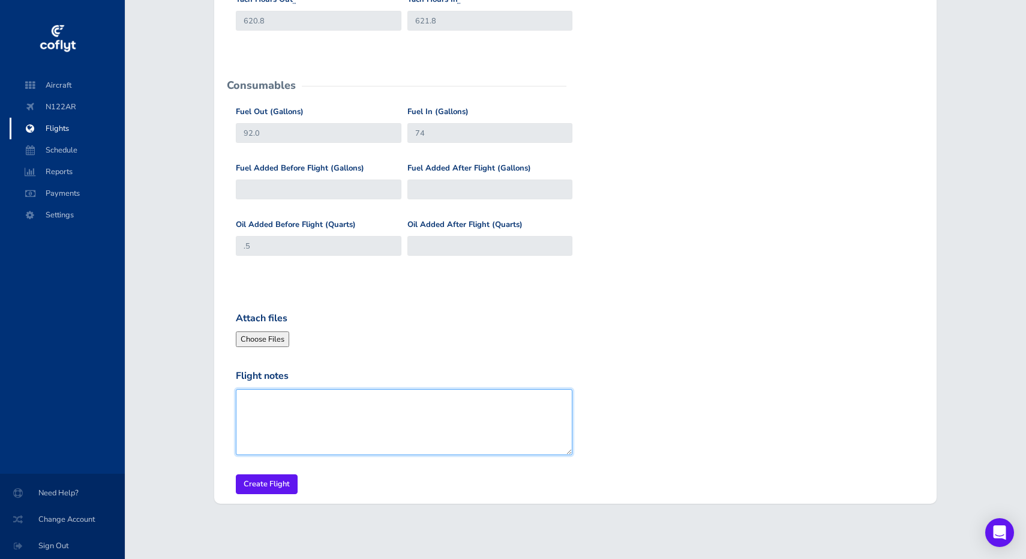
click at [345, 410] on textarea "Flight notes" at bounding box center [404, 422] width 337 height 66
type textarea "Flight to KBAZ/ Seguin Office"
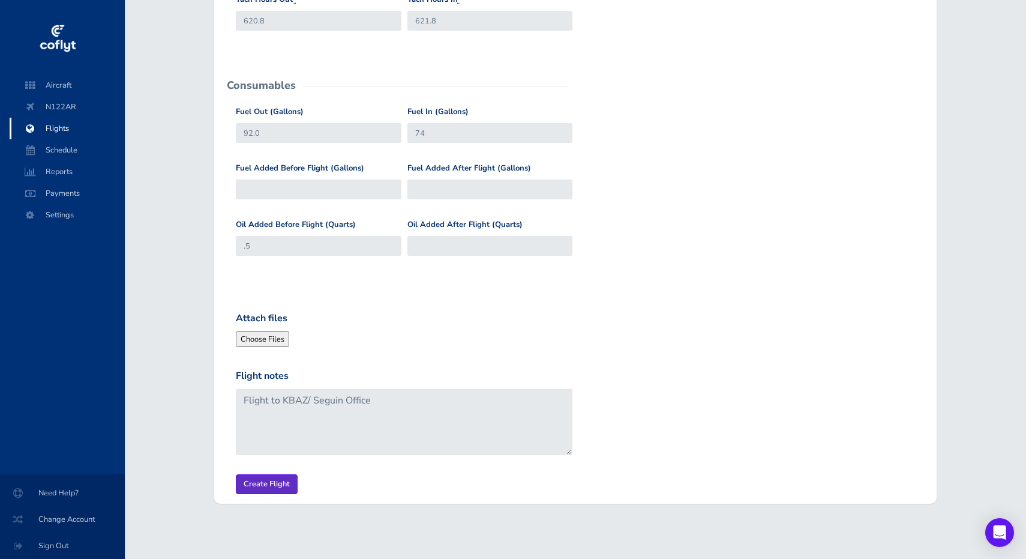
click at [283, 481] on input "Create Flight" at bounding box center [267, 484] width 62 height 20
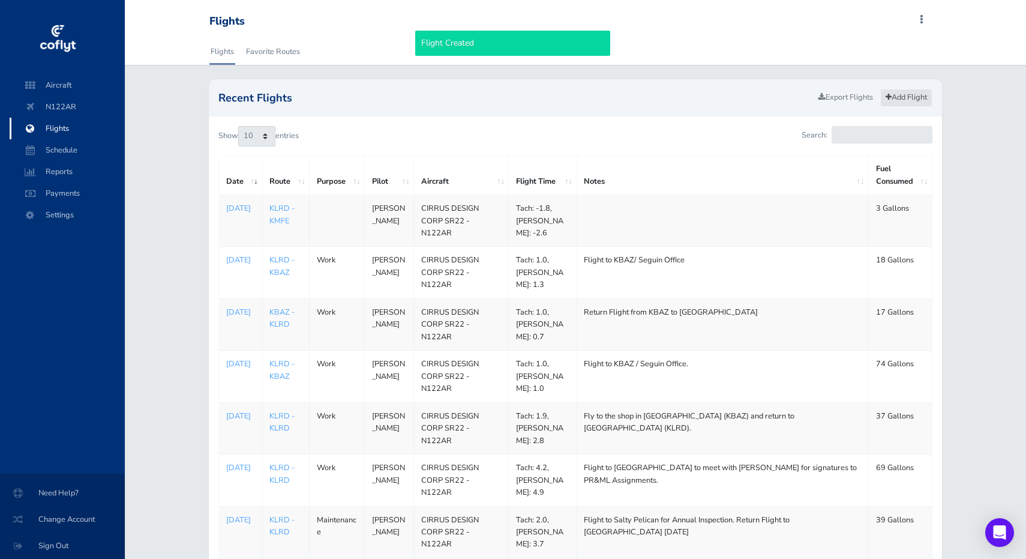
click at [904, 98] on link "Add Flight" at bounding box center [907, 97] width 52 height 17
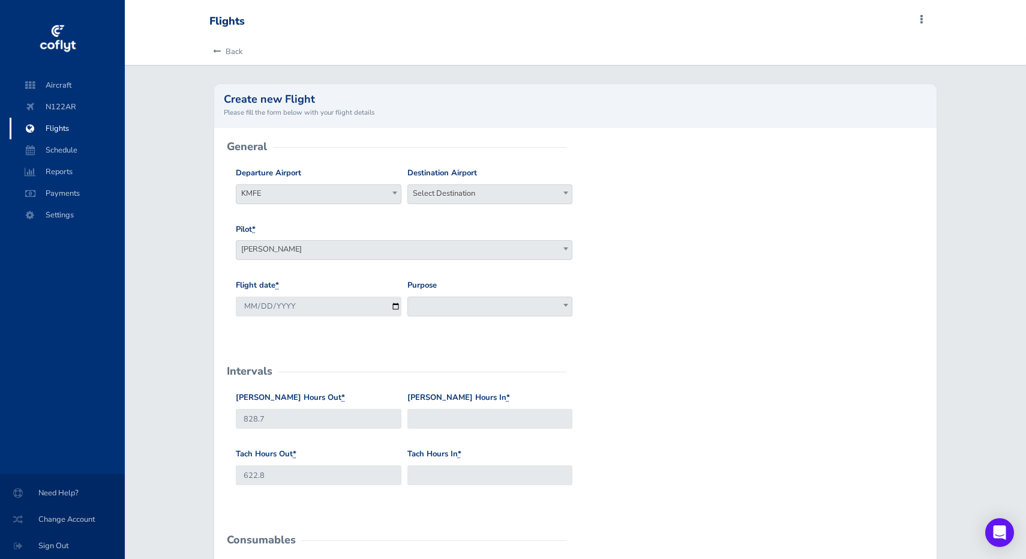
click at [393, 191] on b at bounding box center [395, 192] width 5 height 3
type input "KBAZ"
click at [427, 197] on span "Select Destination" at bounding box center [490, 193] width 164 height 17
type input "KLRD"
select select "KLRD"
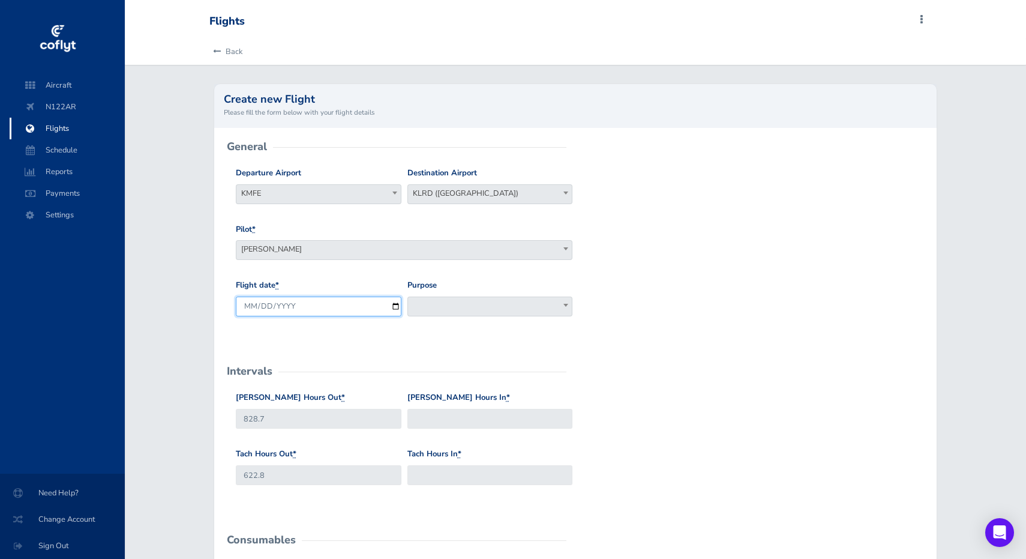
click at [332, 307] on input "2025-09-04" at bounding box center [318, 307] width 165 height 20
type input "2025-08-28"
click at [444, 302] on span at bounding box center [490, 307] width 165 height 20
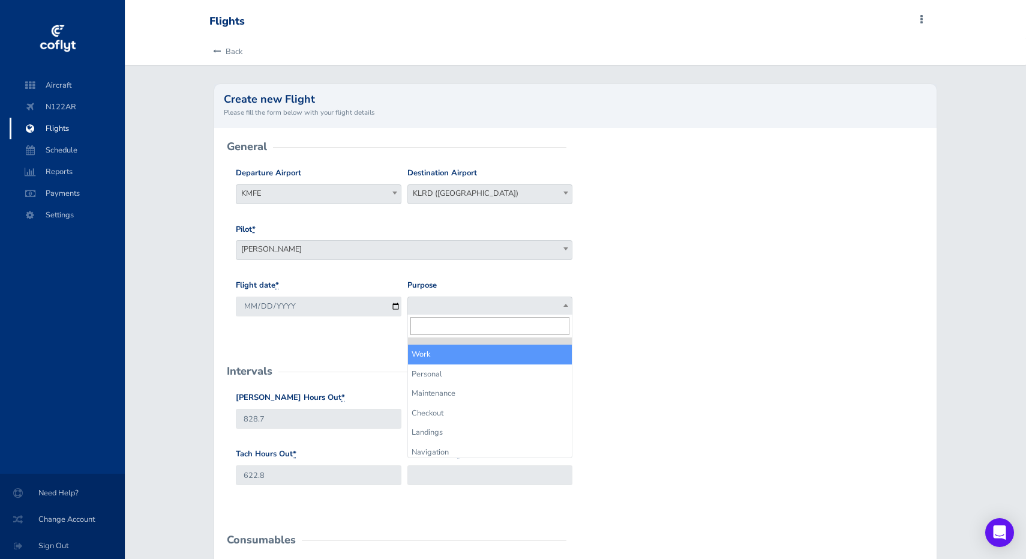
select select "Work"
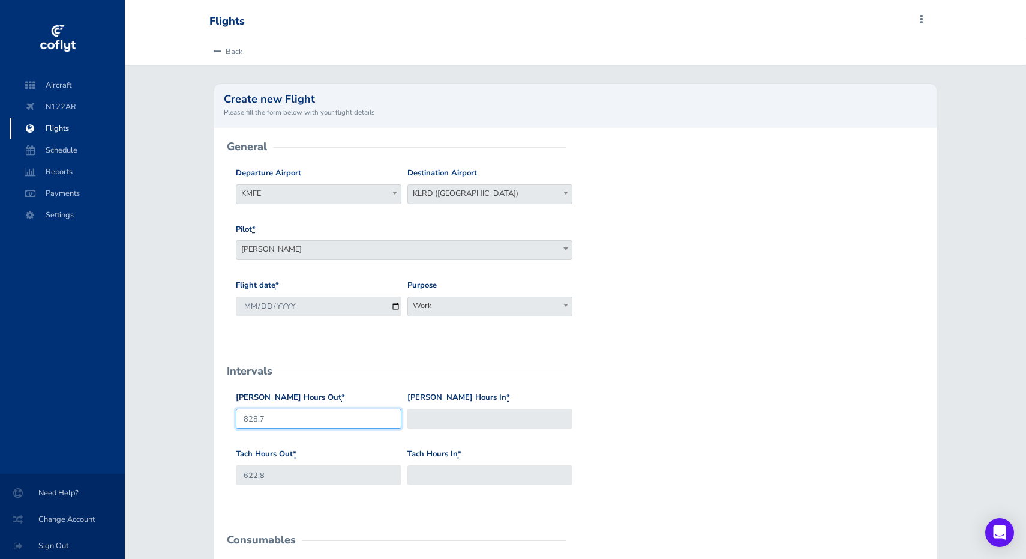
click at [352, 412] on input "828.7" at bounding box center [318, 419] width 165 height 20
type input "8"
type input "827.2"
click at [492, 420] on input "Hobbs Hours In *" at bounding box center [490, 419] width 165 height 20
type input "828.7"
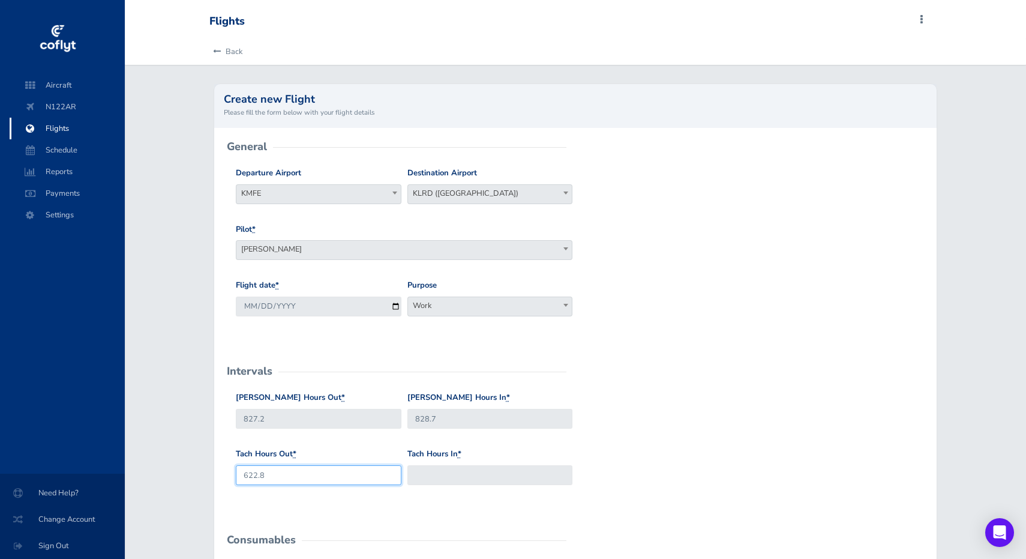
click at [390, 468] on input "622.8" at bounding box center [318, 475] width 165 height 20
type input "6"
type input "2"
type input "621.8"
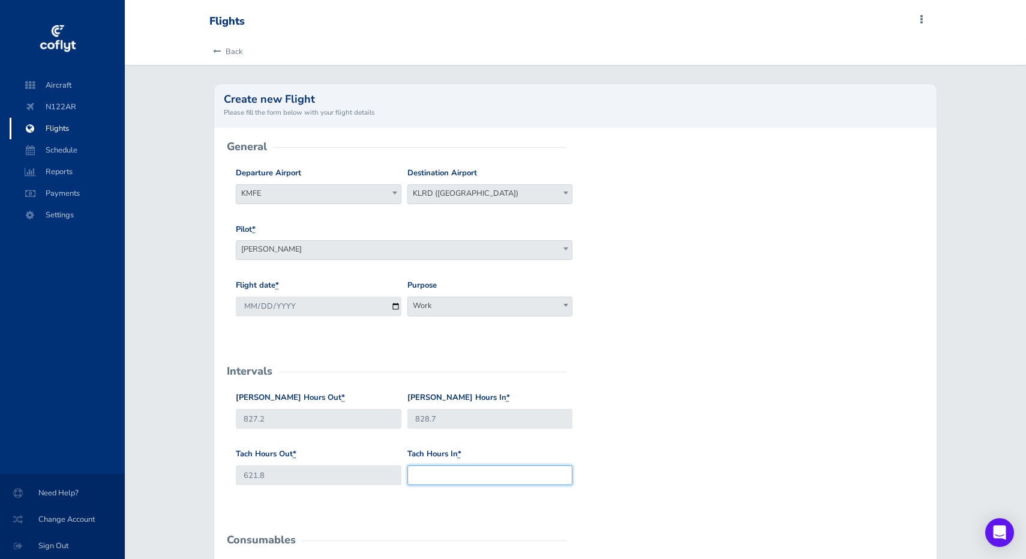
click at [505, 475] on input "Tach Hours In *" at bounding box center [490, 475] width 165 height 20
type input "622.8"
click at [682, 444] on div "Hobbs Hours Out * 827.2 Hobbs Hours In * 828.7" at bounding box center [576, 419] width 686 height 56
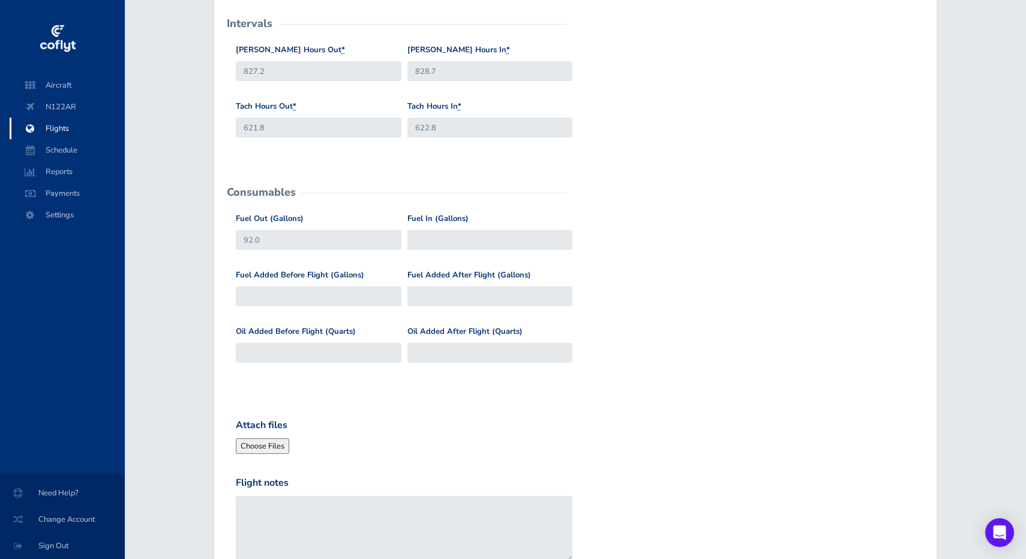
scroll to position [354, 0]
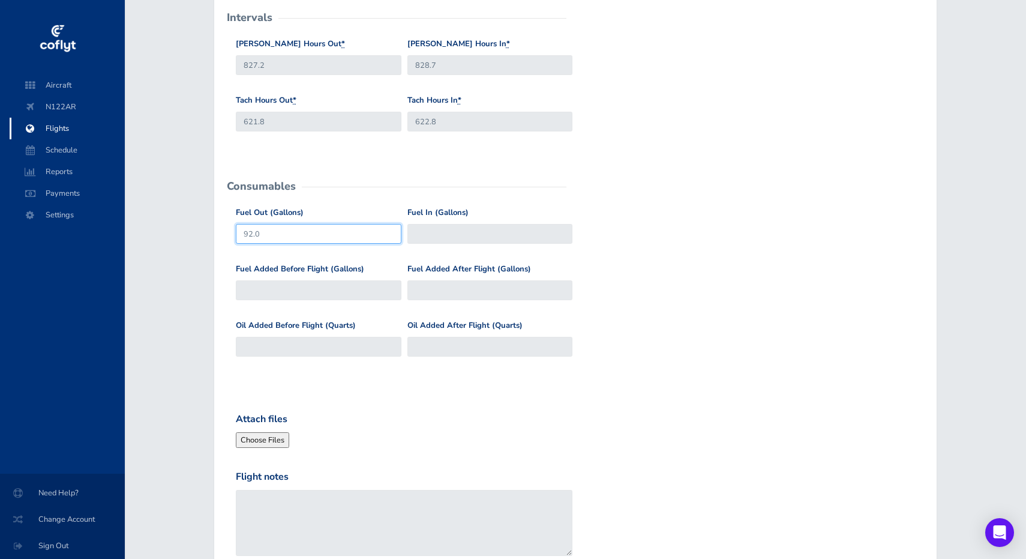
click at [326, 233] on input "92.0" at bounding box center [318, 234] width 165 height 20
type input "9"
type input "74"
click at [420, 234] on input "Fuel In (Gallons)" at bounding box center [490, 234] width 165 height 20
type input "56"
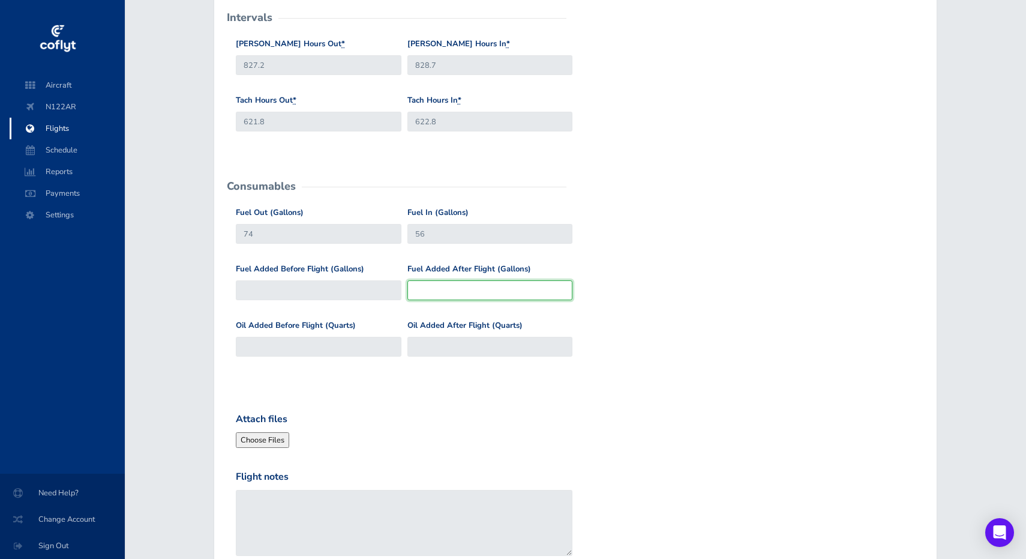
click at [430, 285] on input "Fuel Added After Flight (Gallons)" at bounding box center [490, 290] width 165 height 20
type input "36.2"
click at [444, 388] on form "General Departure Airport Select Departure KMFE KMFE Destination Airport Select…" at bounding box center [576, 193] width 704 height 801
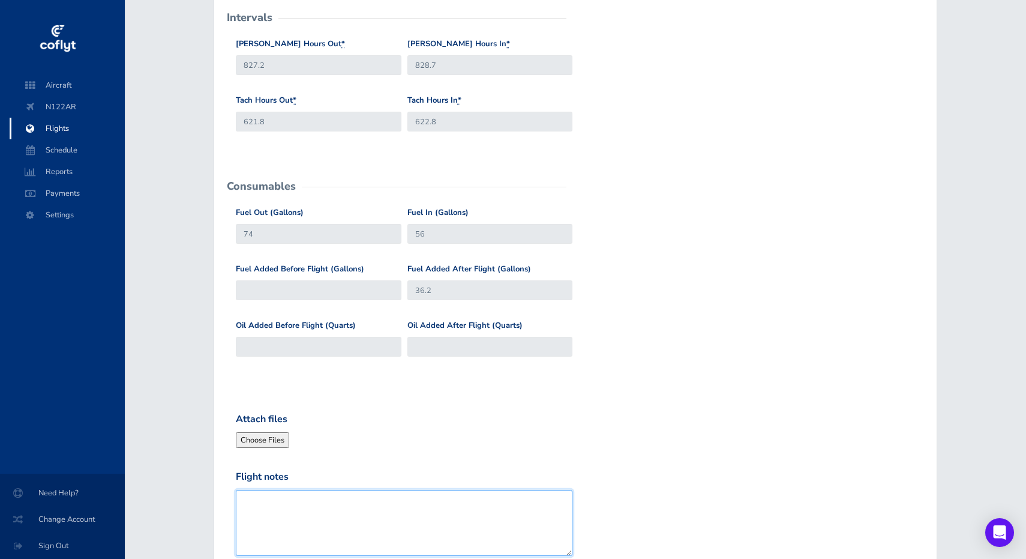
click at [309, 498] on textarea "Flight notes" at bounding box center [404, 523] width 337 height 66
type textarea "F"
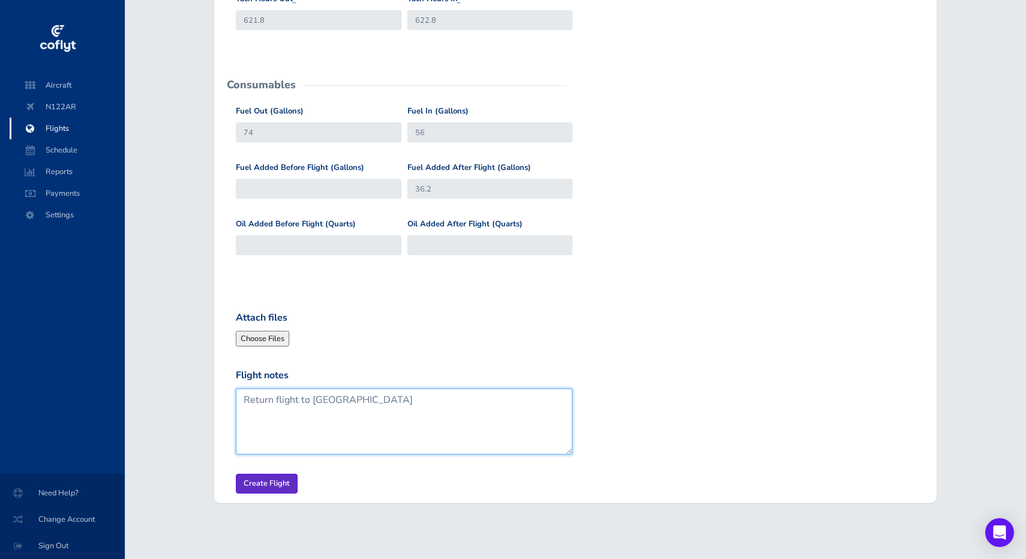
scroll to position [454, 0]
type textarea "Return flight to [GEOGRAPHIC_DATA]"
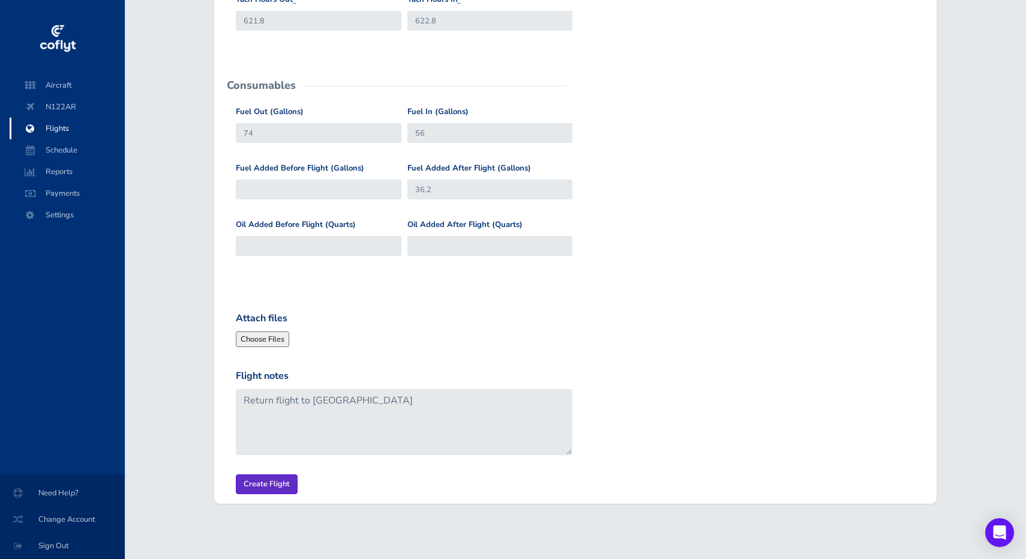
click at [256, 482] on input "Create Flight" at bounding box center [267, 484] width 62 height 20
